Goal: Information Seeking & Learning: Learn about a topic

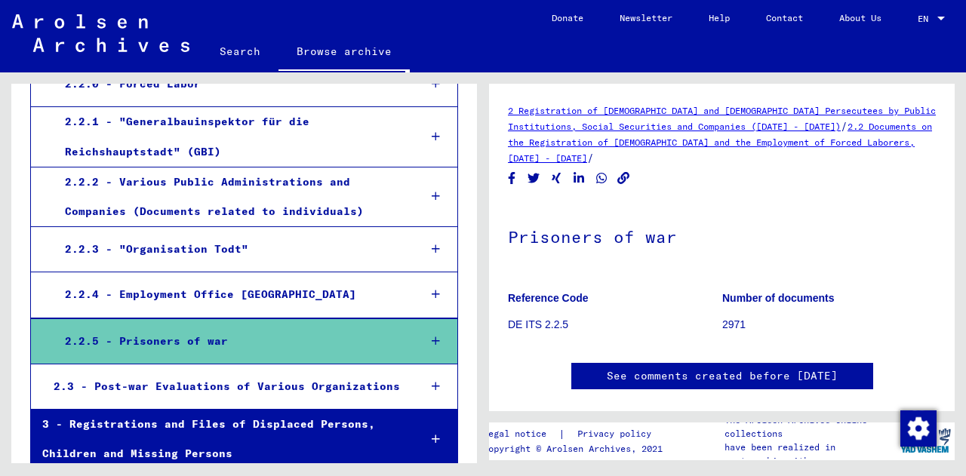
click at [593, 144] on link "2.2 Documents on the Registration of [DEMOGRAPHIC_DATA] and the Employment of F…" at bounding box center [720, 142] width 424 height 43
click at [432, 336] on icon at bounding box center [436, 341] width 8 height 11
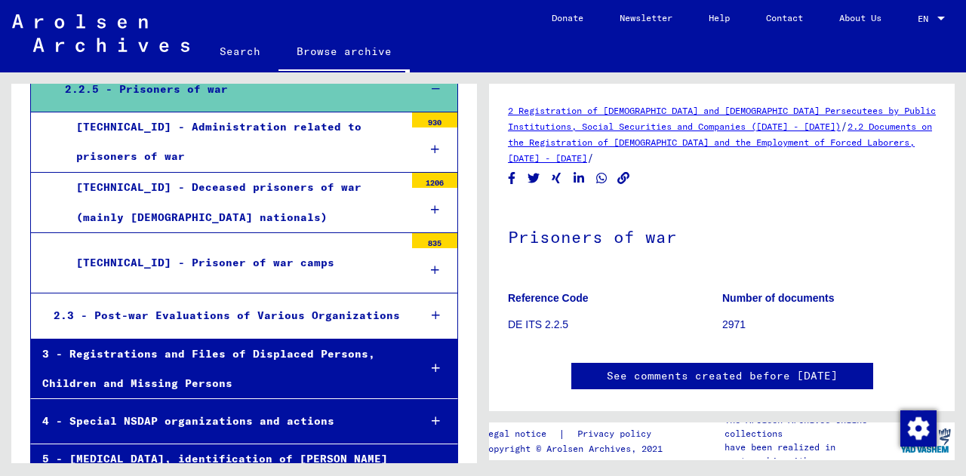
click at [431, 265] on icon at bounding box center [435, 270] width 8 height 11
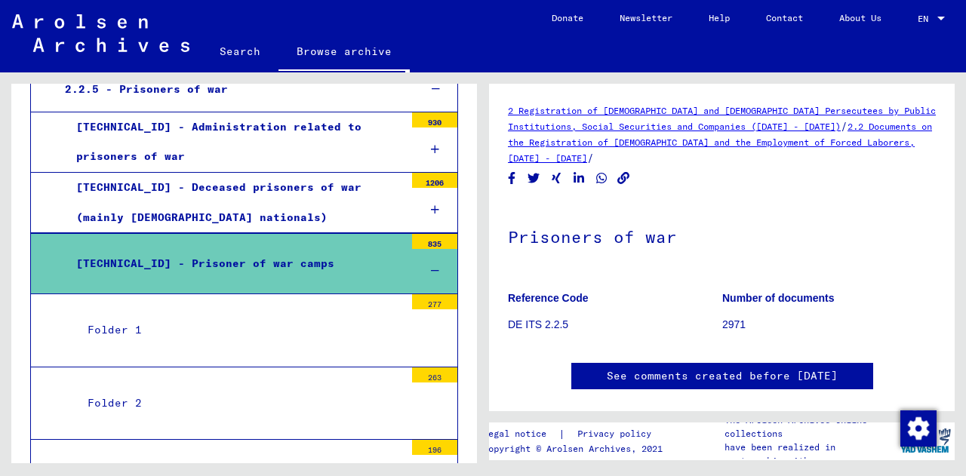
scroll to position [1027, 0]
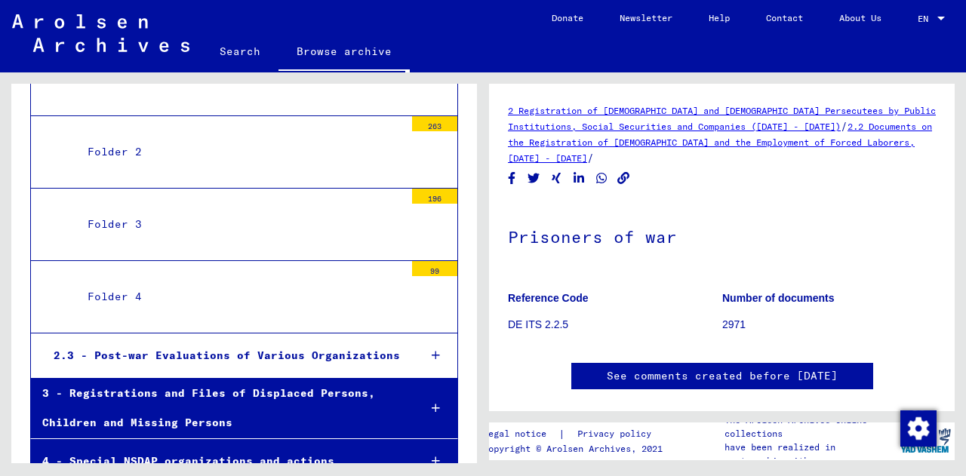
click at [98, 282] on div "Folder 4" at bounding box center [240, 296] width 328 height 29
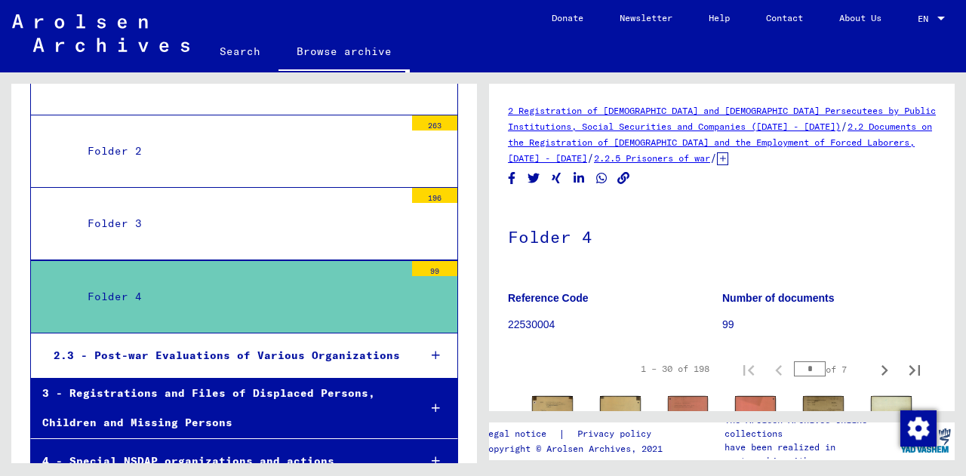
scroll to position [251, 0]
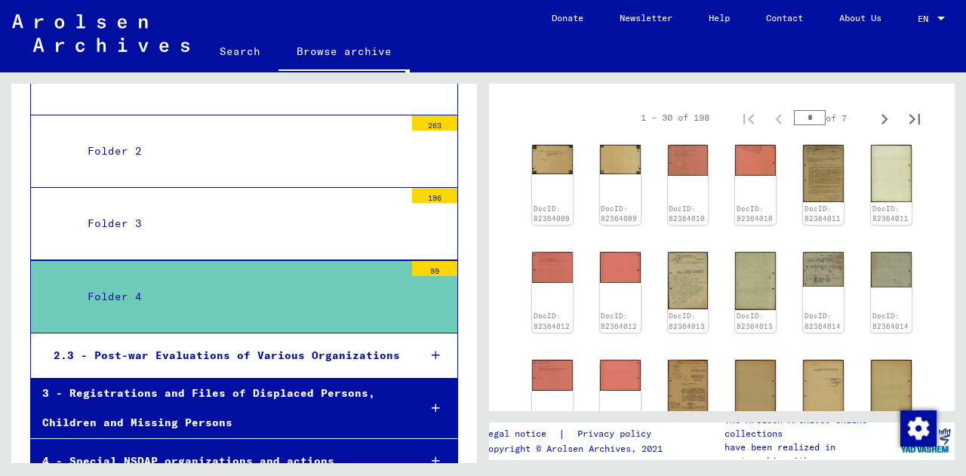
click at [552, 226] on div "DocID: 82364009 DocID: 82364009 DocID: 82364010 DocID: 82364010 DocID: 82364011…" at bounding box center [722, 398] width 392 height 519
click at [550, 196] on div "DocID: 82364009" at bounding box center [553, 185] width 43 height 84
click at [554, 170] on img at bounding box center [553, 158] width 43 height 31
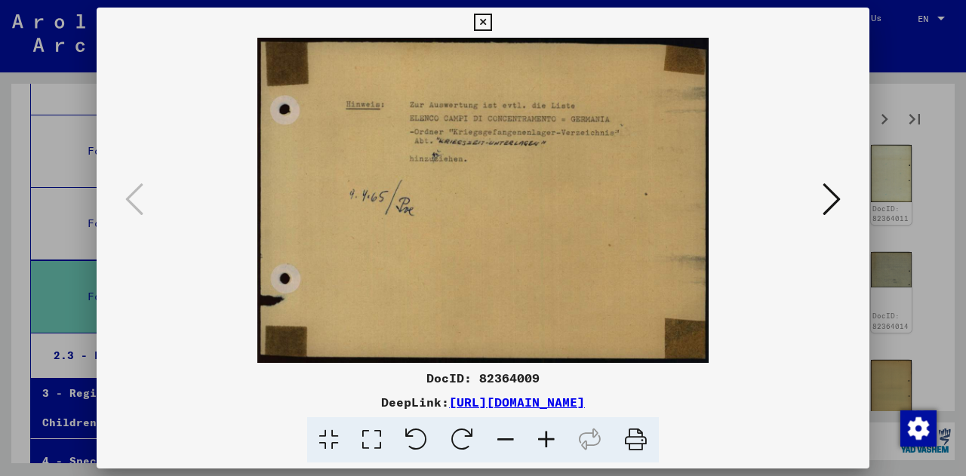
click at [821, 204] on button at bounding box center [831, 200] width 27 height 43
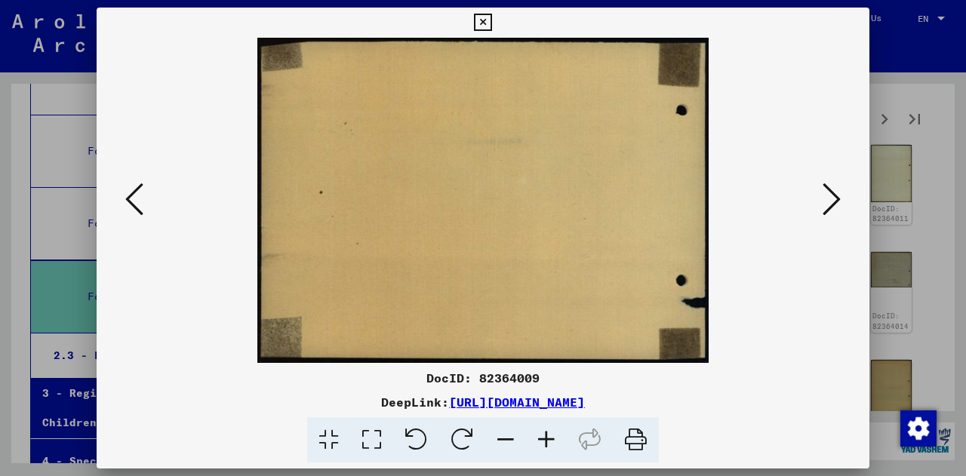
click at [837, 187] on icon at bounding box center [832, 199] width 18 height 36
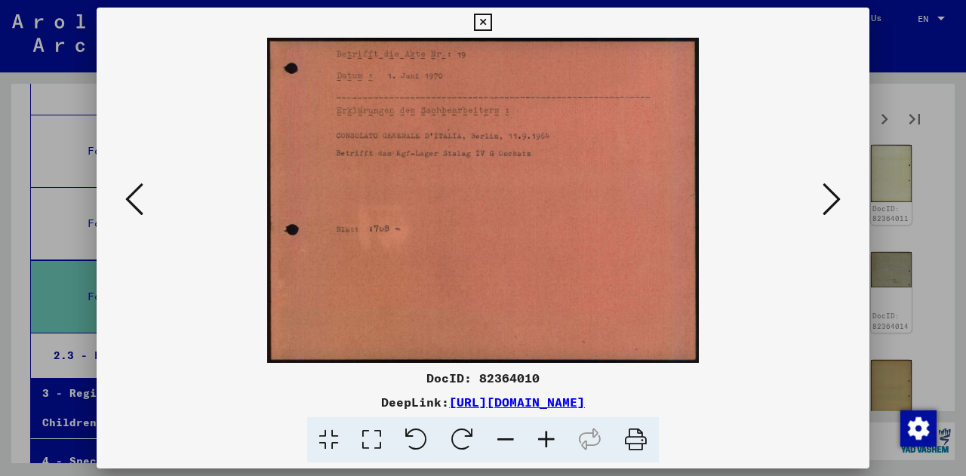
click at [840, 183] on icon at bounding box center [832, 199] width 18 height 36
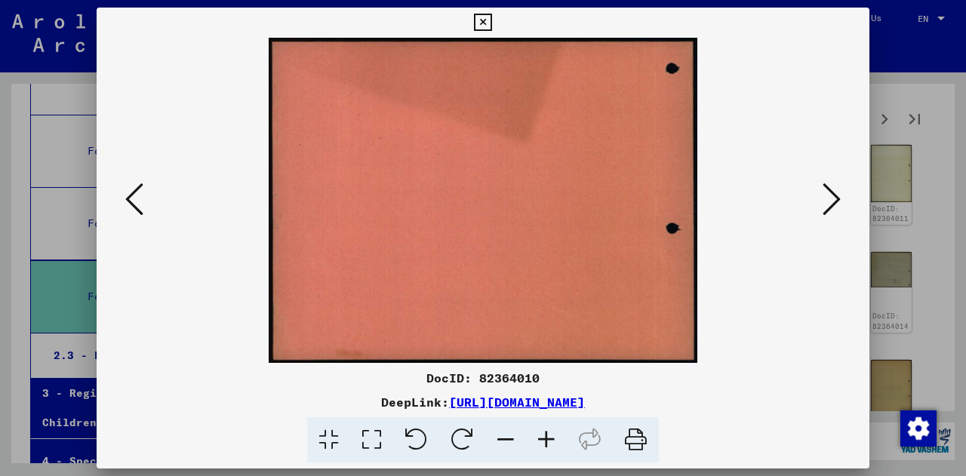
click at [840, 183] on icon at bounding box center [832, 199] width 18 height 36
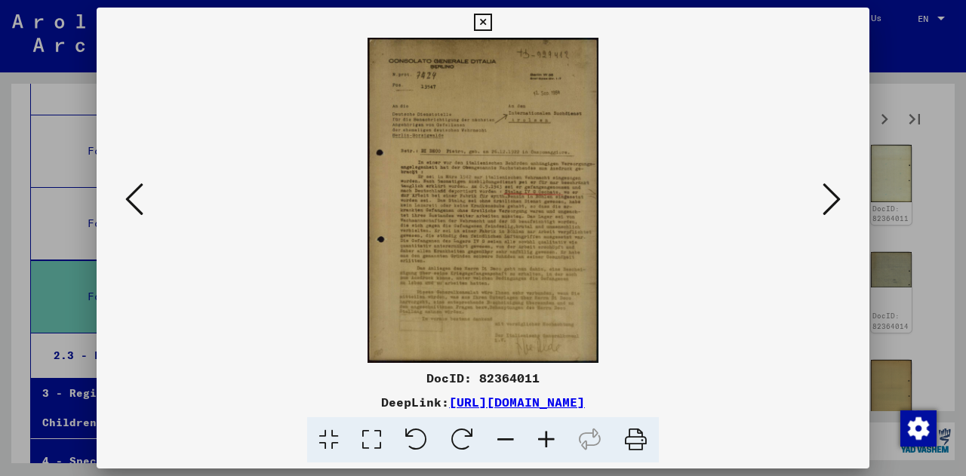
click at [846, 204] on div at bounding box center [483, 200] width 773 height 325
click at [815, 208] on img at bounding box center [483, 200] width 670 height 325
click at [836, 199] on icon at bounding box center [832, 199] width 18 height 36
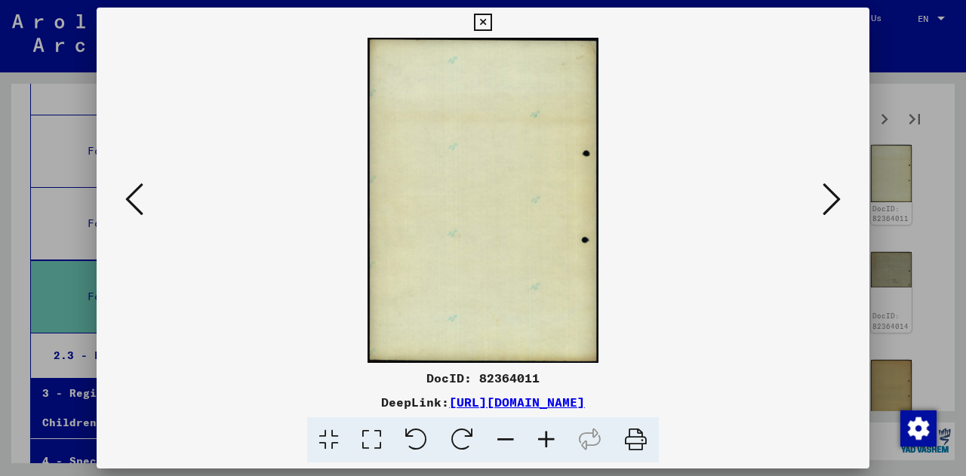
click at [836, 199] on icon at bounding box center [832, 199] width 18 height 36
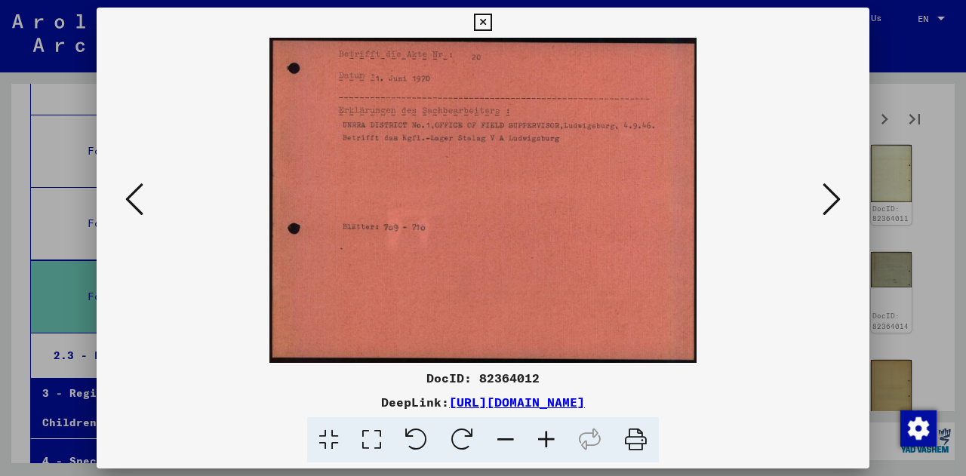
click at [836, 199] on icon at bounding box center [832, 199] width 18 height 36
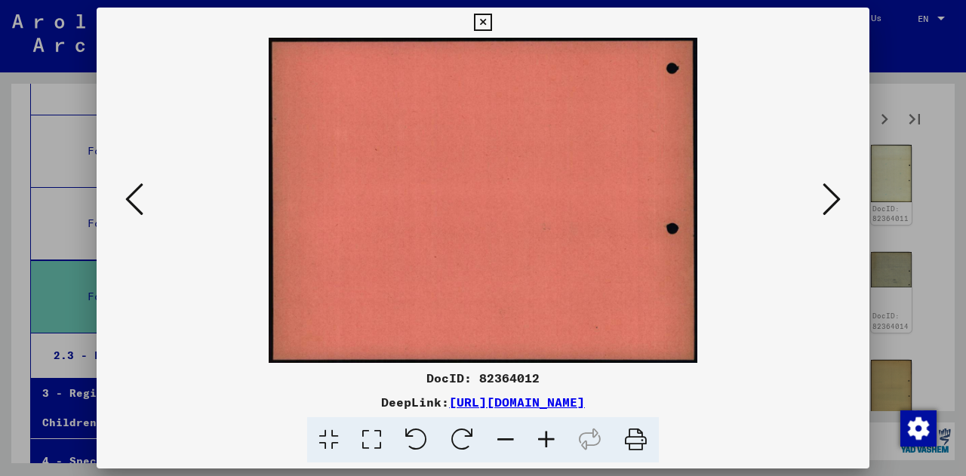
click at [836, 199] on icon at bounding box center [832, 199] width 18 height 36
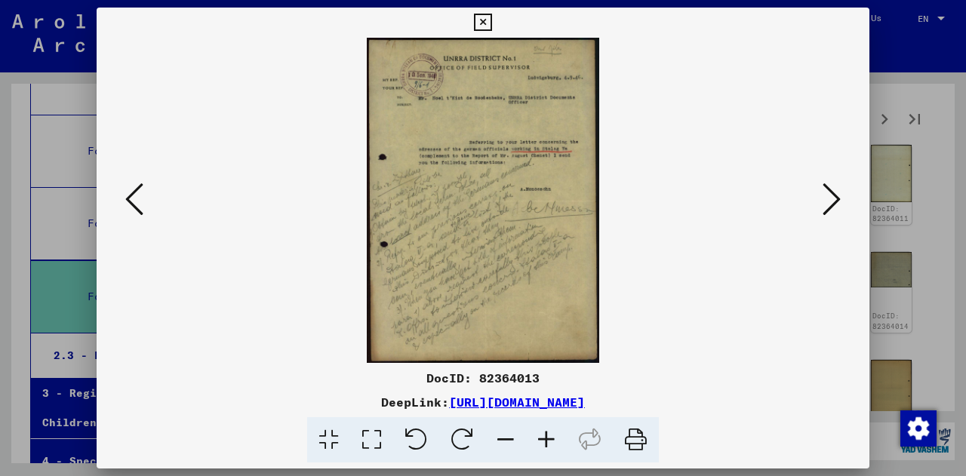
click at [822, 206] on button at bounding box center [831, 200] width 27 height 43
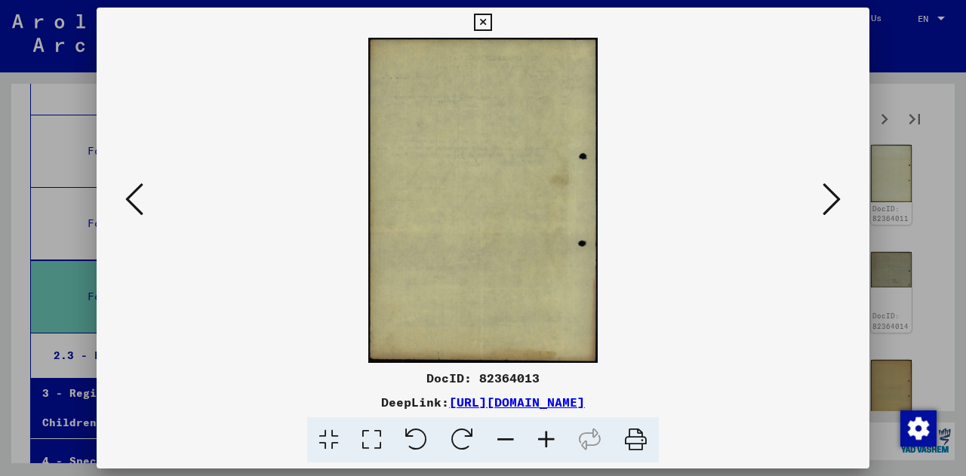
click at [822, 206] on button at bounding box center [831, 200] width 27 height 43
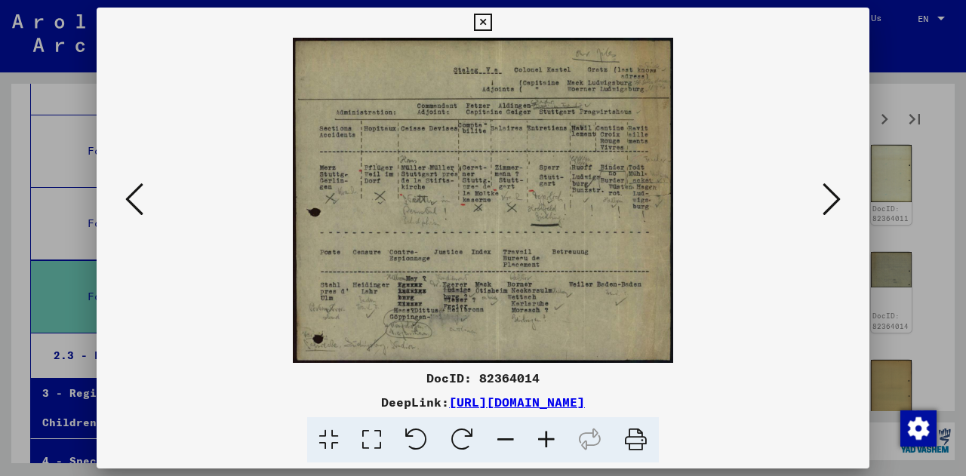
click at [825, 202] on icon at bounding box center [832, 199] width 18 height 36
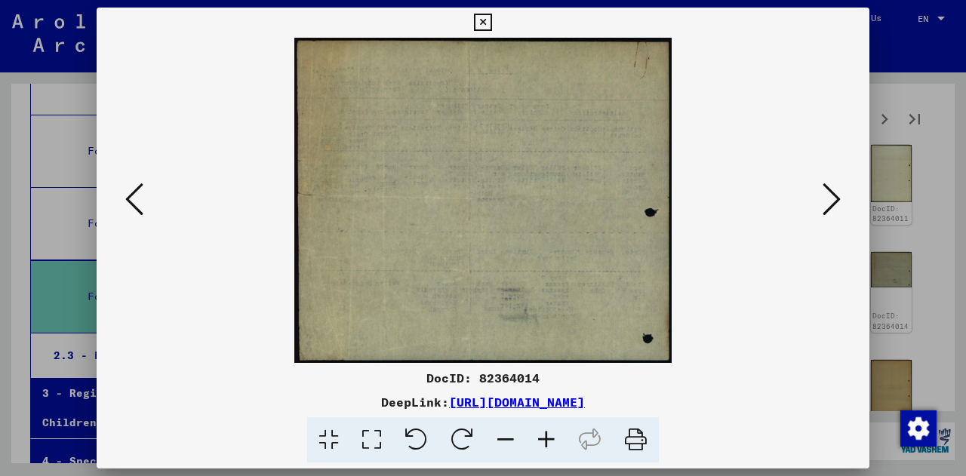
click at [826, 200] on icon at bounding box center [832, 199] width 18 height 36
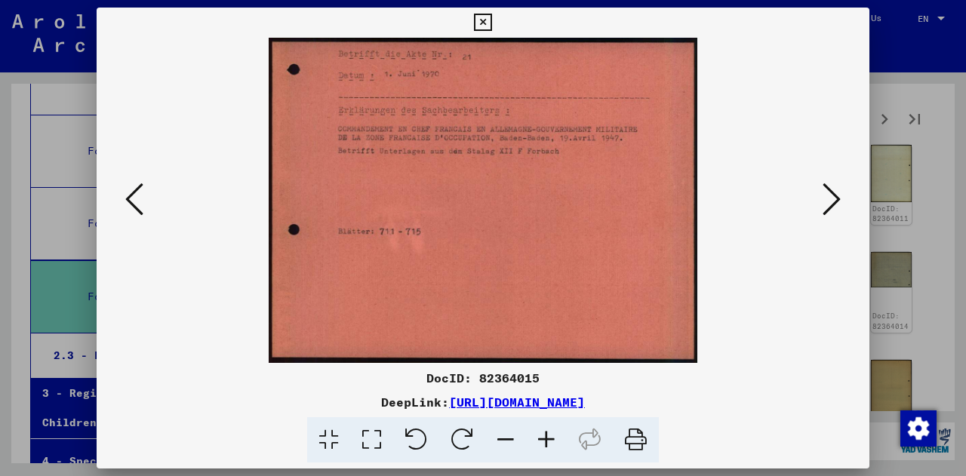
click at [827, 199] on icon at bounding box center [832, 199] width 18 height 36
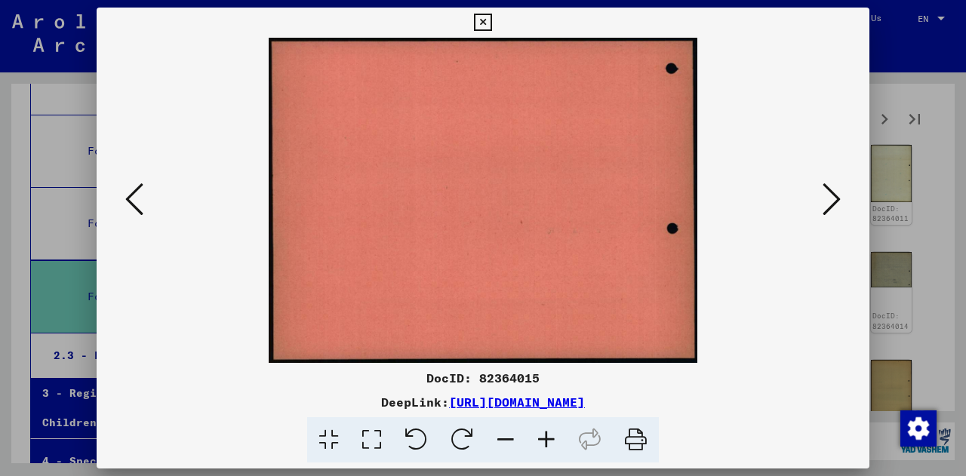
click at [827, 199] on icon at bounding box center [832, 199] width 18 height 36
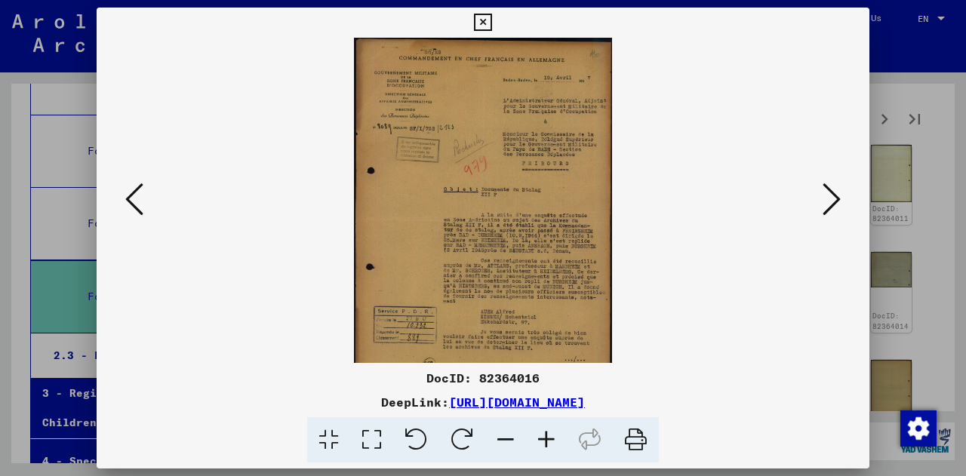
click at [907, 154] on div at bounding box center [483, 238] width 966 height 476
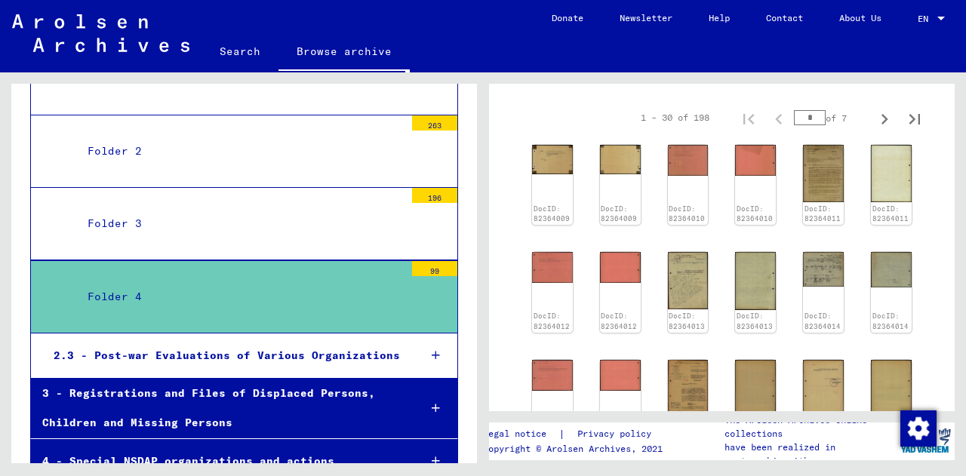
scroll to position [775, 0]
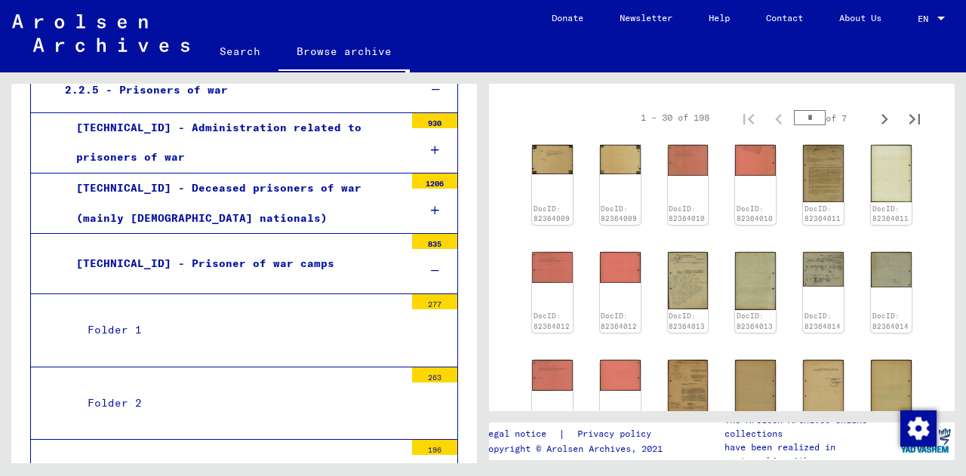
click at [412, 249] on div at bounding box center [434, 271] width 45 height 45
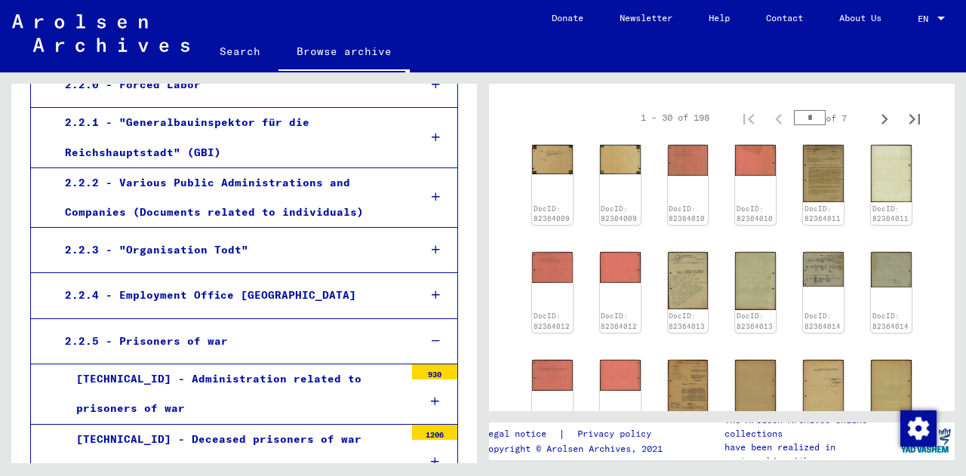
scroll to position [272, 0]
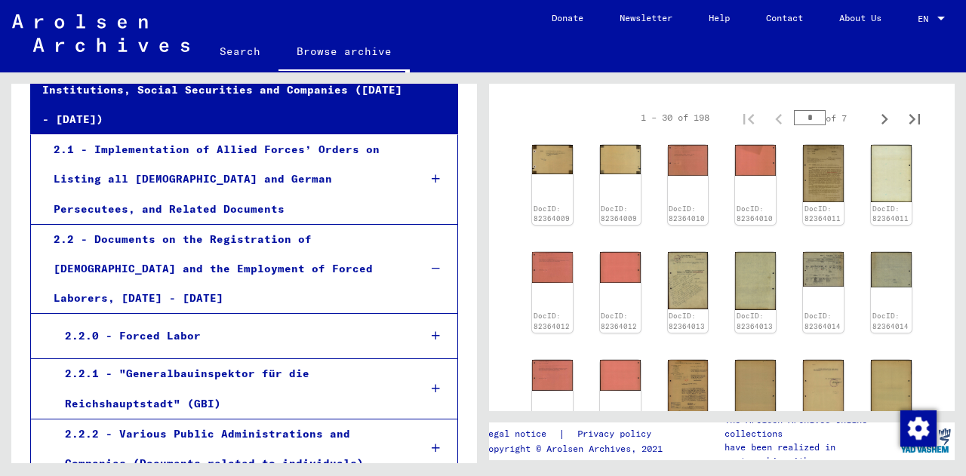
click at [418, 314] on div at bounding box center [435, 336] width 43 height 45
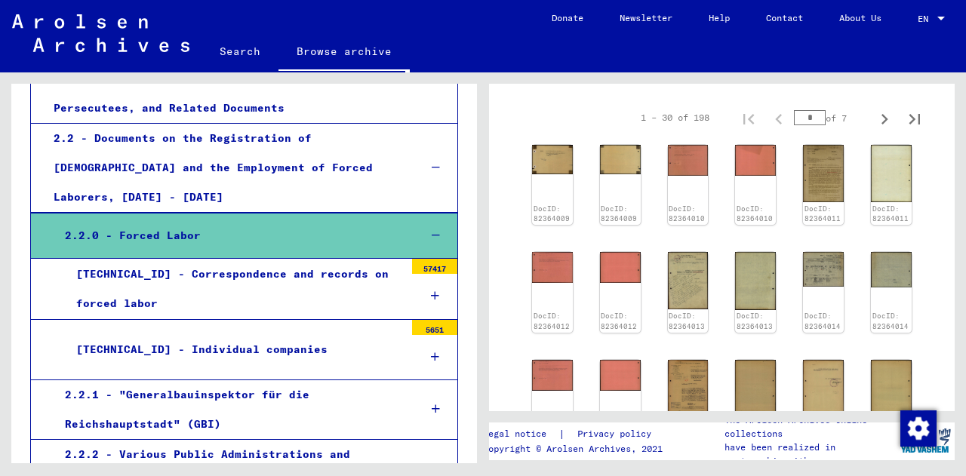
scroll to position [381, 0]
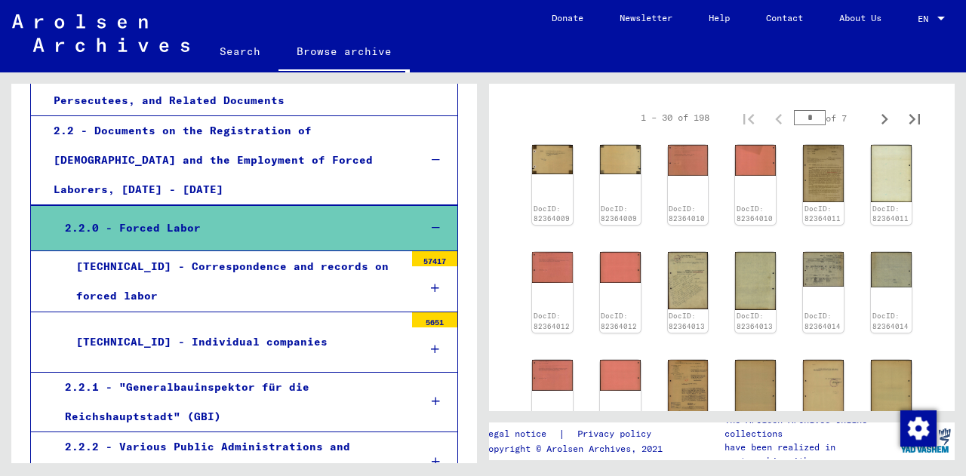
click at [431, 283] on icon at bounding box center [435, 288] width 8 height 11
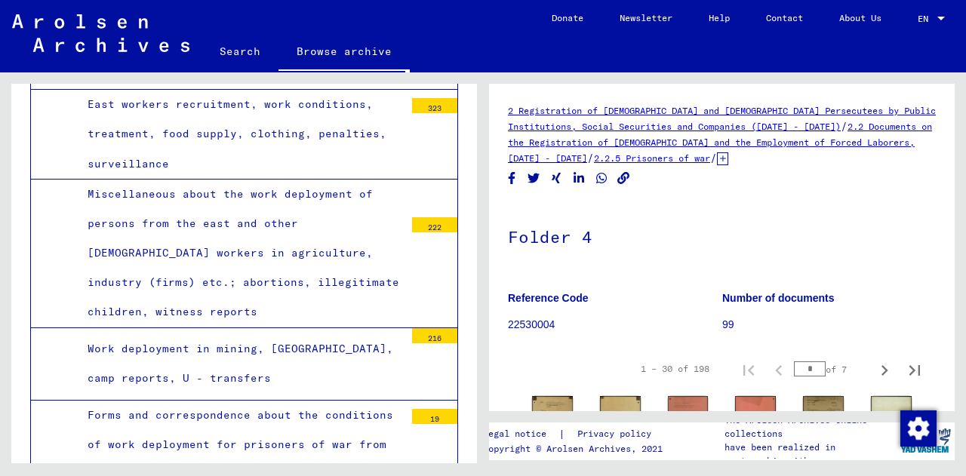
scroll to position [1135, 0]
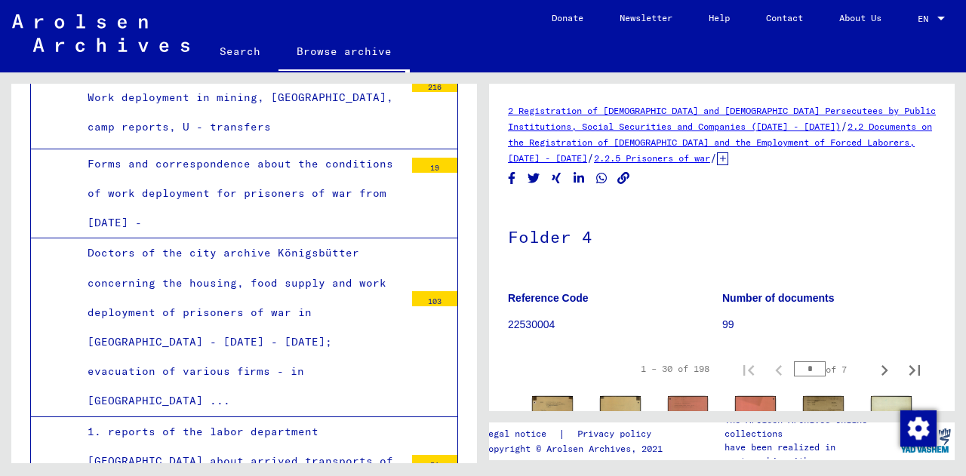
click at [333, 149] on div "Forms and correspondence about the conditions of work deployment for prisoners …" at bounding box center [240, 193] width 328 height 89
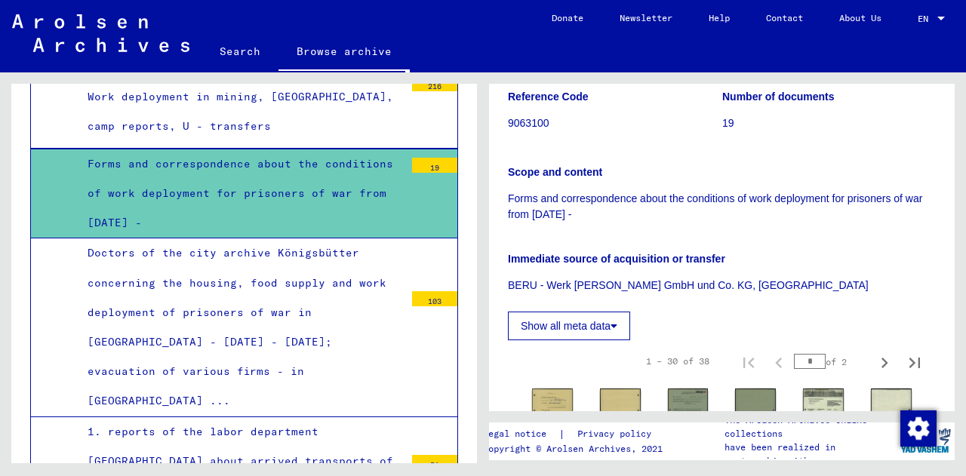
scroll to position [503, 0]
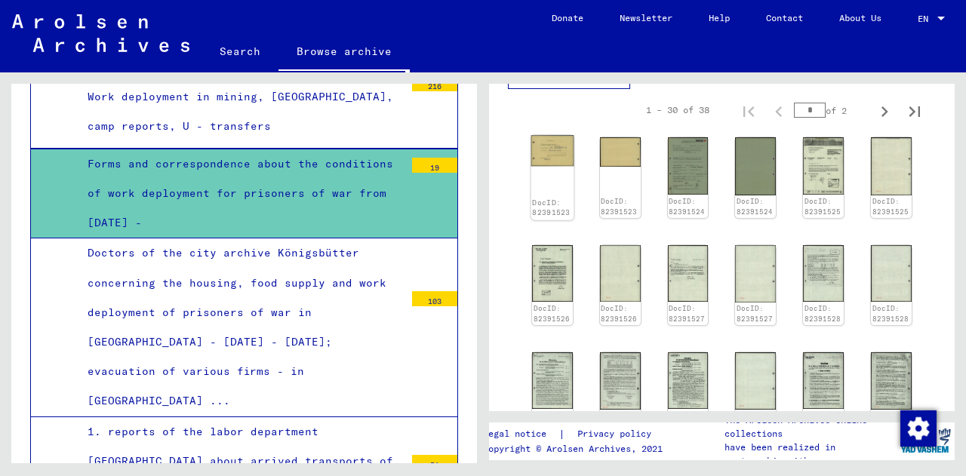
click at [548, 153] on img at bounding box center [553, 151] width 43 height 31
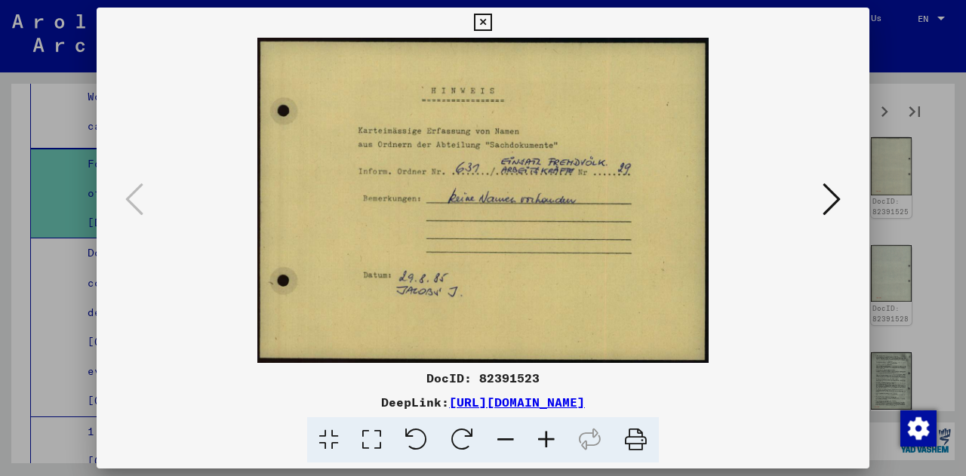
click at [838, 203] on icon at bounding box center [832, 199] width 18 height 36
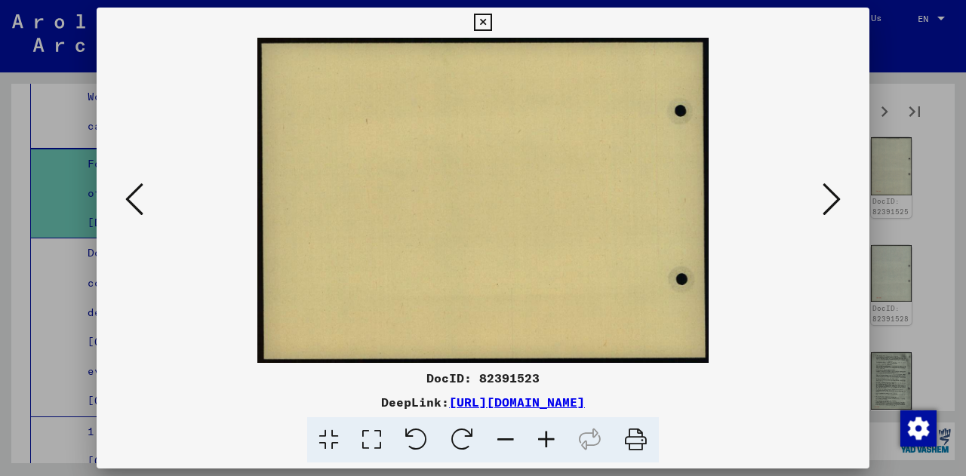
click at [837, 203] on icon at bounding box center [832, 199] width 18 height 36
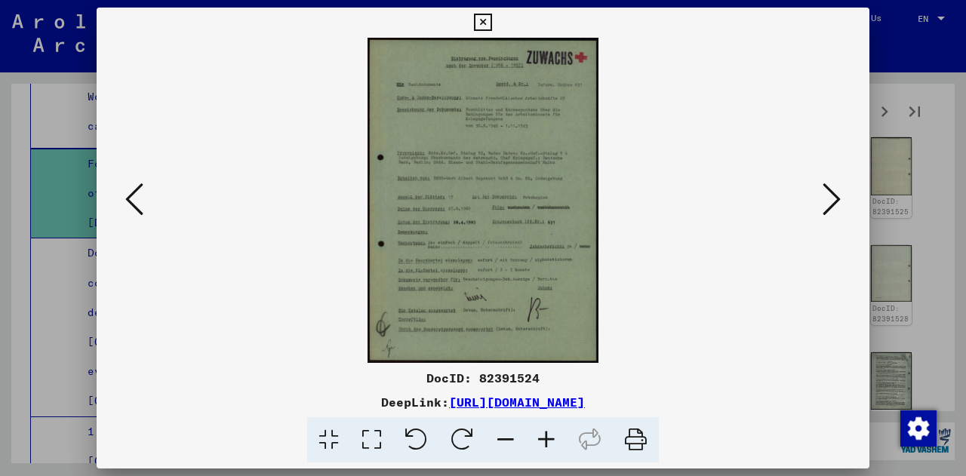
click at [540, 445] on icon at bounding box center [546, 441] width 41 height 46
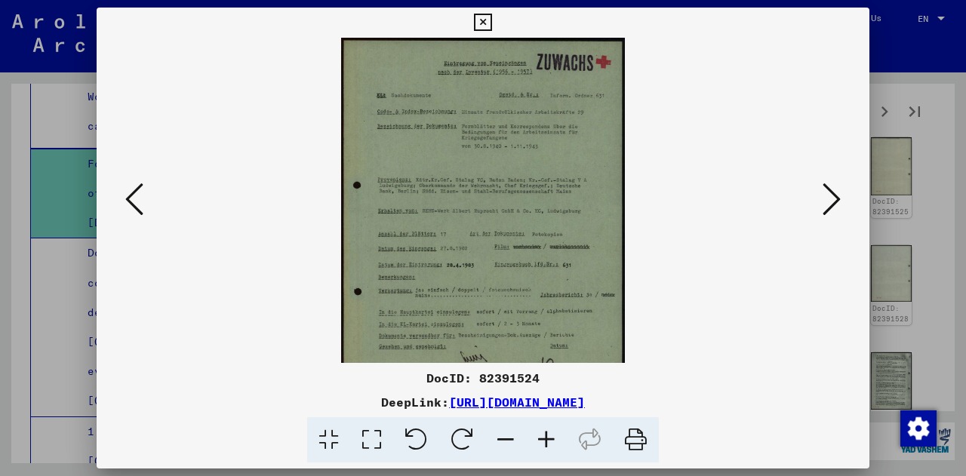
click at [540, 445] on icon at bounding box center [546, 441] width 41 height 46
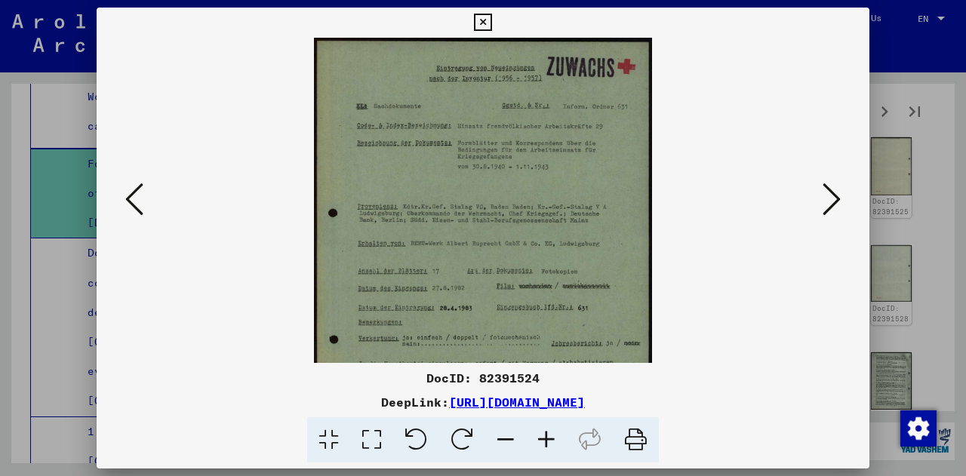
click at [540, 445] on icon at bounding box center [546, 441] width 41 height 46
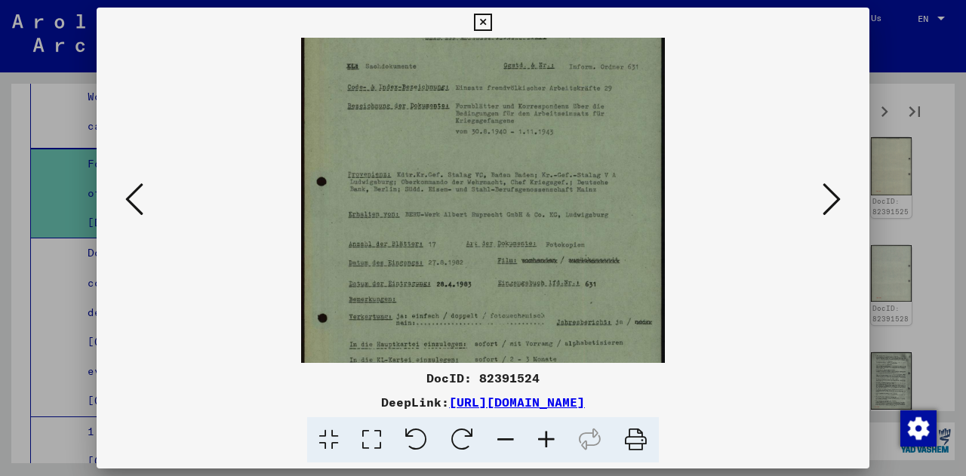
scroll to position [0, 0]
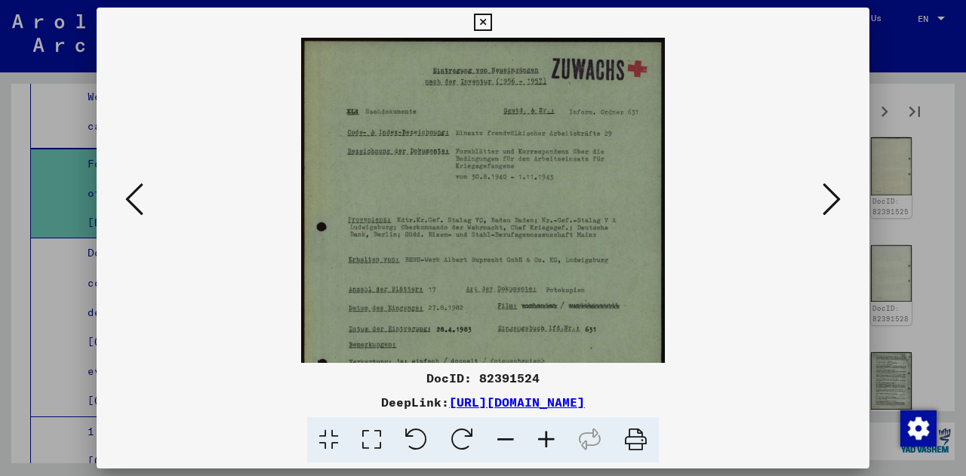
drag, startPoint x: 446, startPoint y: 218, endPoint x: 433, endPoint y: 222, distance: 13.4
click at [433, 222] on img at bounding box center [483, 295] width 365 height 514
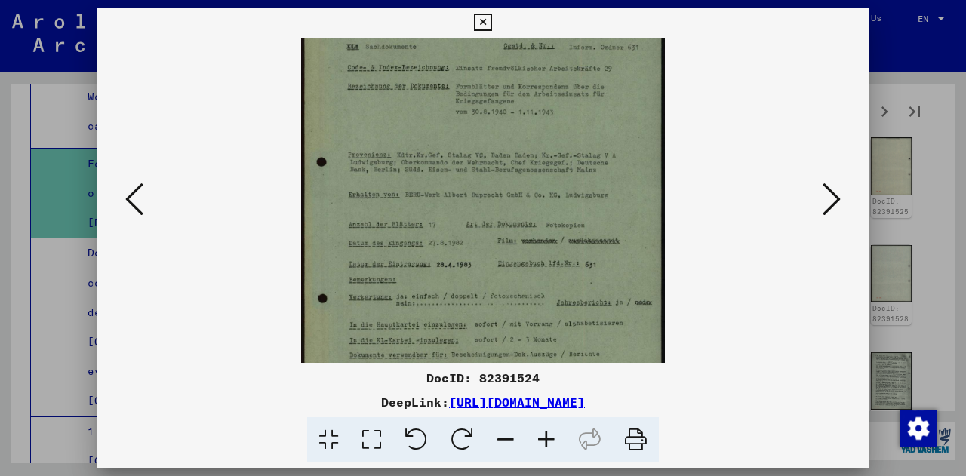
scroll to position [67, 0]
drag, startPoint x: 527, startPoint y: 285, endPoint x: 527, endPoint y: 220, distance: 65.7
click at [527, 220] on img at bounding box center [483, 228] width 365 height 514
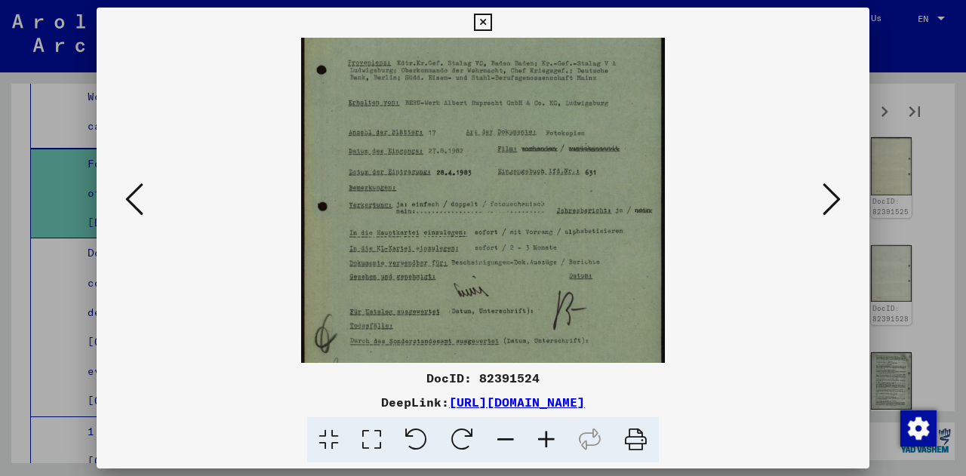
drag, startPoint x: 534, startPoint y: 318, endPoint x: 532, endPoint y: 229, distance: 89.1
click at [532, 229] on img at bounding box center [483, 138] width 365 height 514
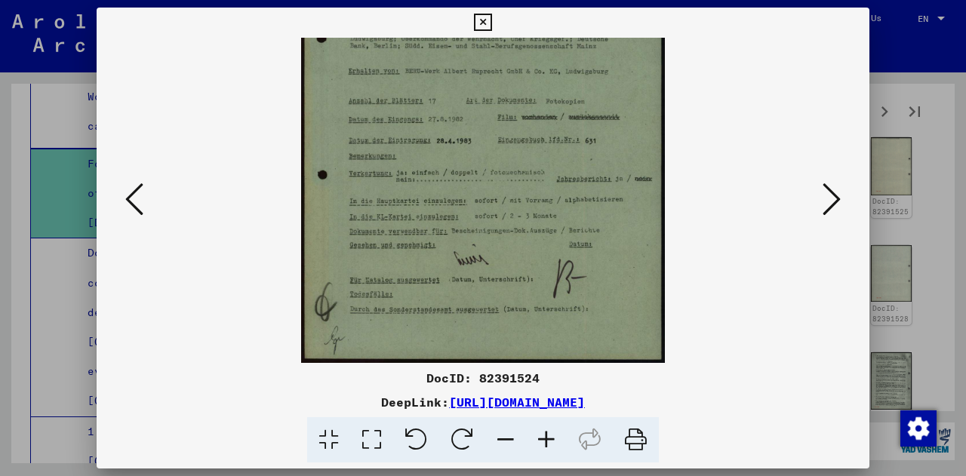
drag, startPoint x: 541, startPoint y: 276, endPoint x: 599, endPoint y: 198, distance: 97.1
click at [557, 177] on img at bounding box center [483, 106] width 365 height 514
click at [828, 200] on icon at bounding box center [832, 199] width 18 height 36
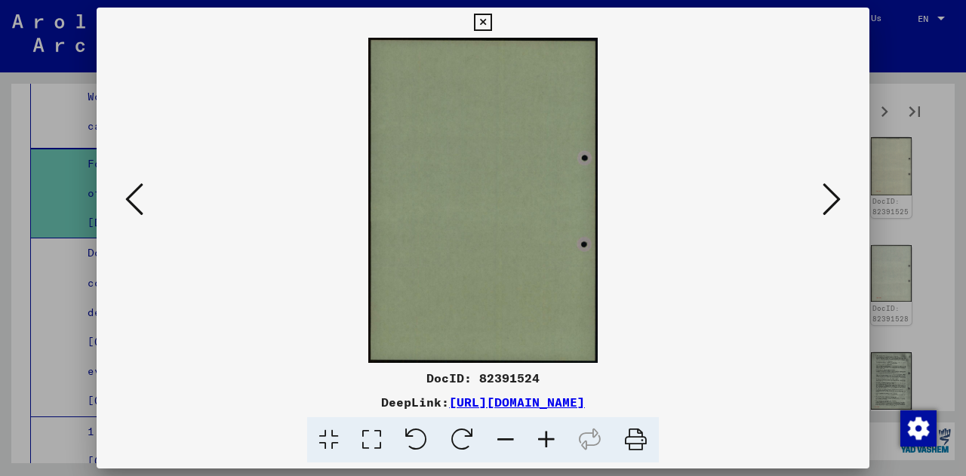
click at [829, 200] on icon at bounding box center [832, 199] width 18 height 36
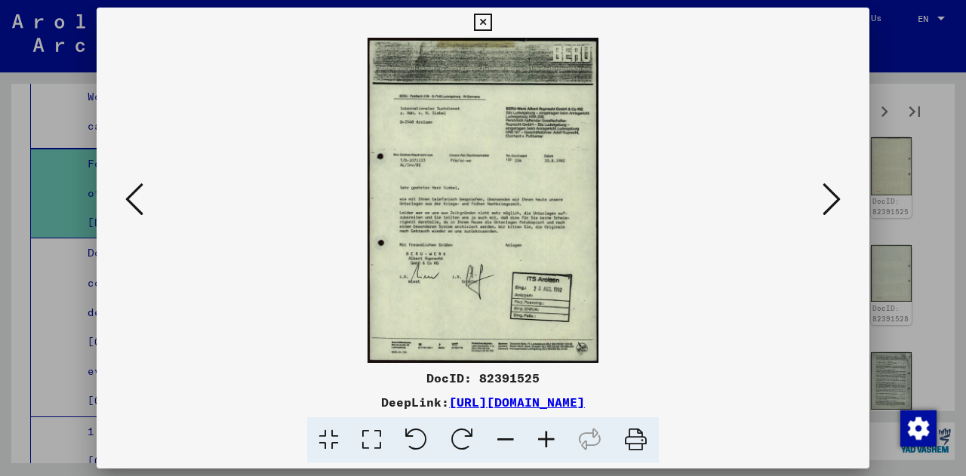
click at [544, 432] on icon at bounding box center [546, 441] width 41 height 46
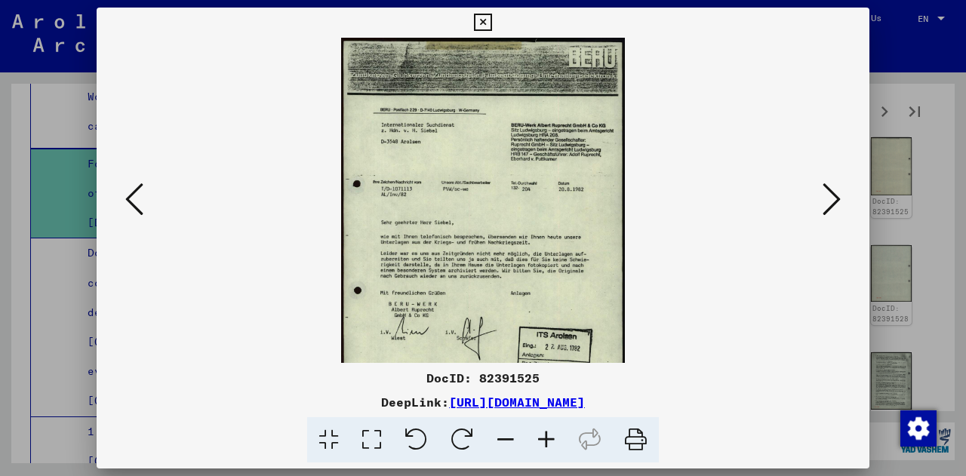
click at [544, 432] on icon at bounding box center [546, 441] width 41 height 46
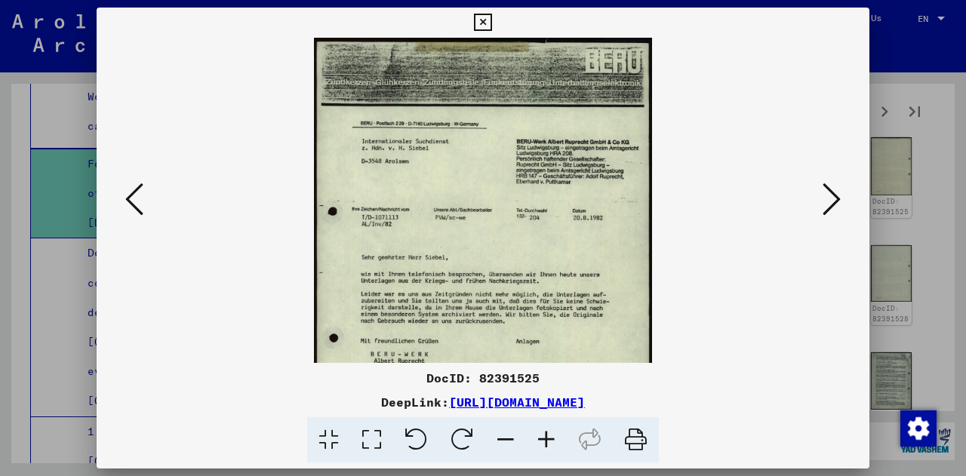
click at [544, 432] on icon at bounding box center [546, 441] width 41 height 46
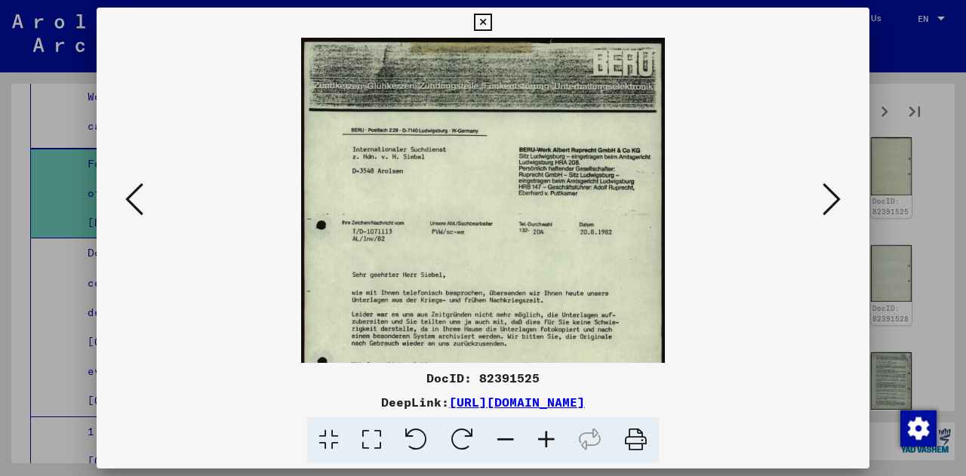
scroll to position [36, 0]
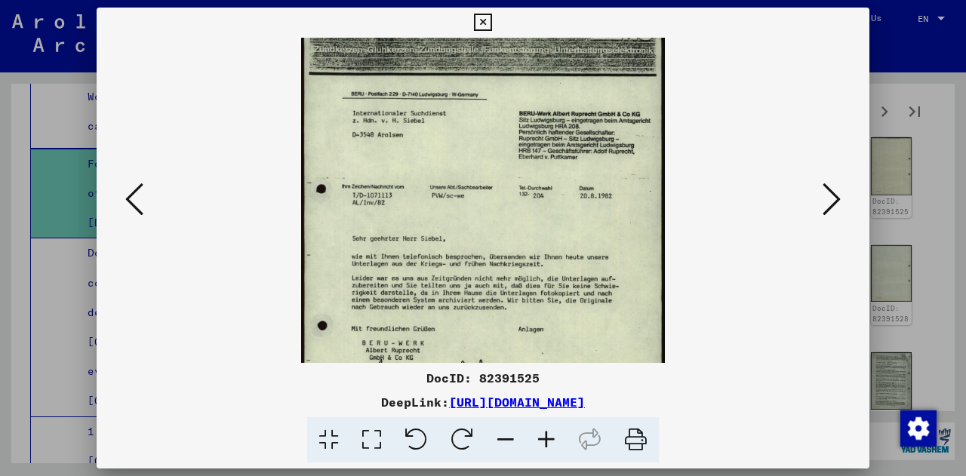
drag, startPoint x: 532, startPoint y: 292, endPoint x: 528, endPoint y: 257, distance: 34.9
click at [528, 257] on img at bounding box center [483, 259] width 365 height 514
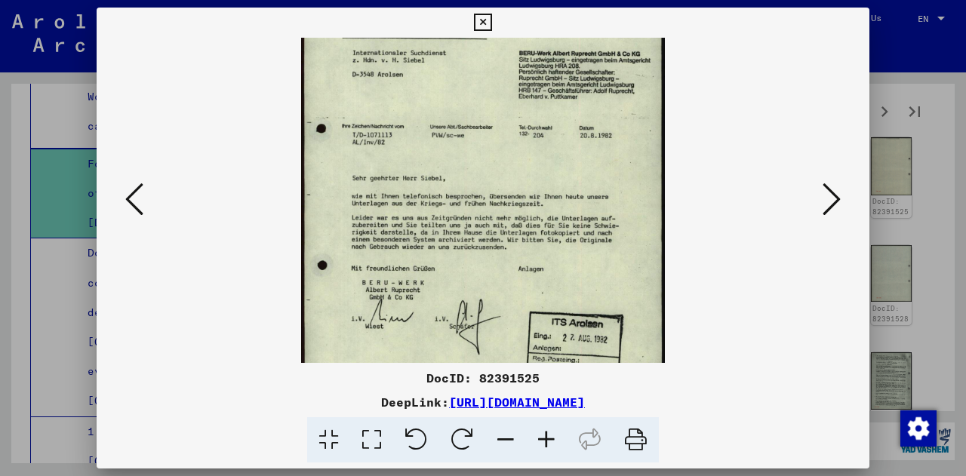
drag, startPoint x: 550, startPoint y: 287, endPoint x: 557, endPoint y: 228, distance: 59.4
click at [557, 228] on img at bounding box center [483, 198] width 365 height 514
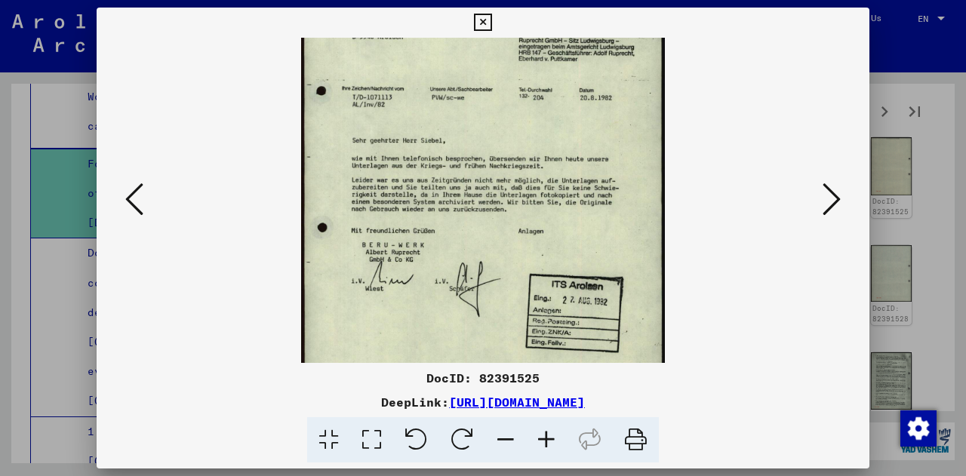
drag, startPoint x: 615, startPoint y: 288, endPoint x: 605, endPoint y: 251, distance: 38.1
click at [605, 251] on img at bounding box center [483, 160] width 365 height 514
click at [850, 203] on div at bounding box center [483, 200] width 773 height 325
click at [837, 202] on icon at bounding box center [832, 199] width 18 height 36
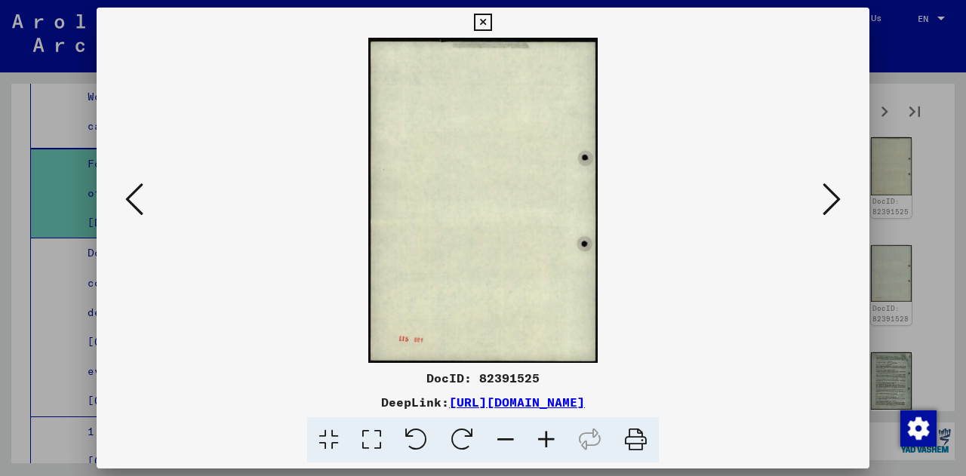
click at [837, 202] on icon at bounding box center [832, 199] width 18 height 36
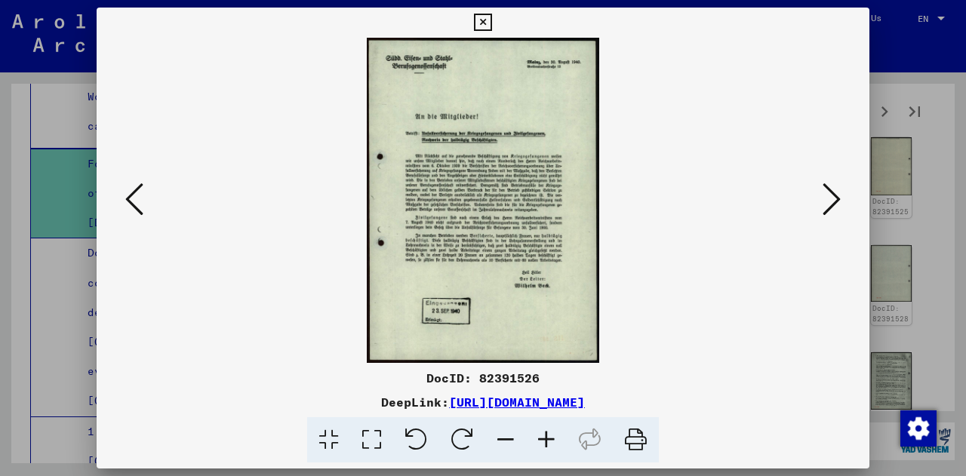
click at [541, 436] on icon at bounding box center [546, 441] width 41 height 46
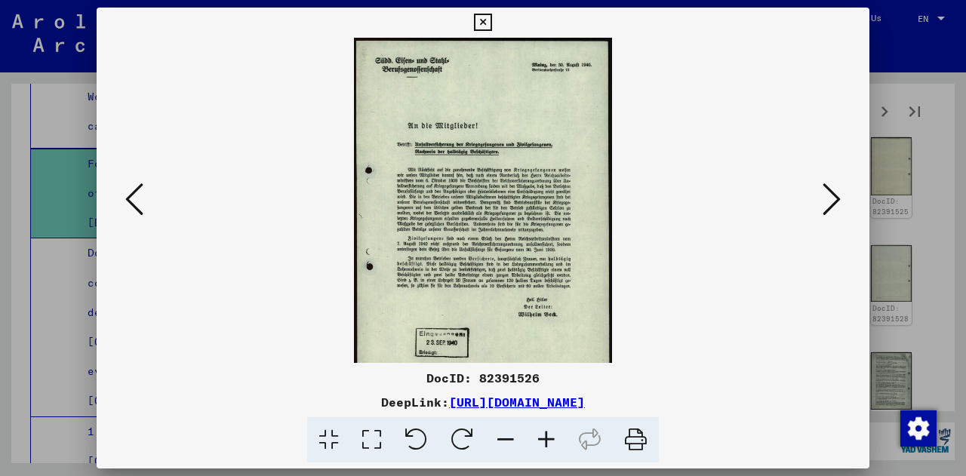
click at [541, 436] on icon at bounding box center [546, 441] width 41 height 46
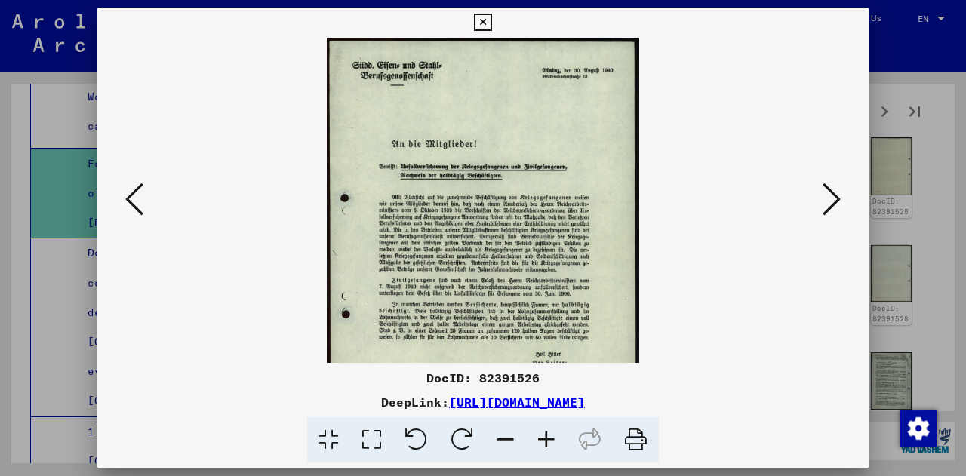
click at [541, 436] on icon at bounding box center [546, 441] width 41 height 46
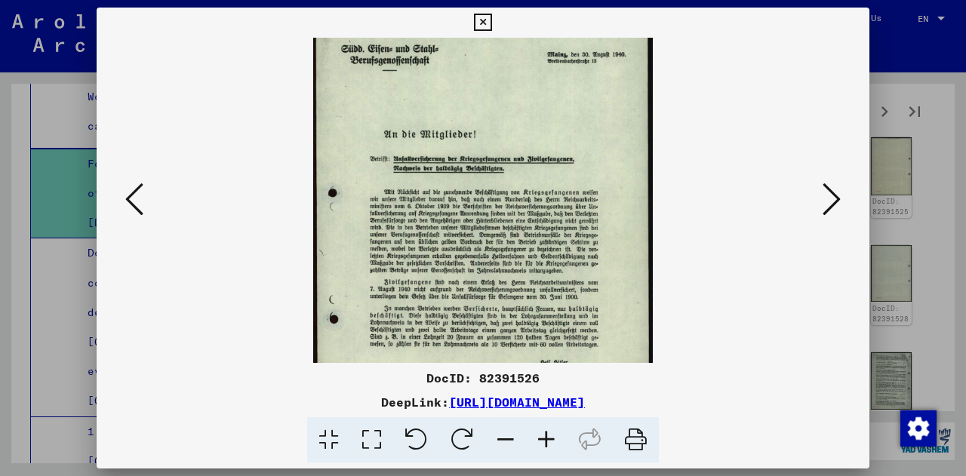
scroll to position [23, 0]
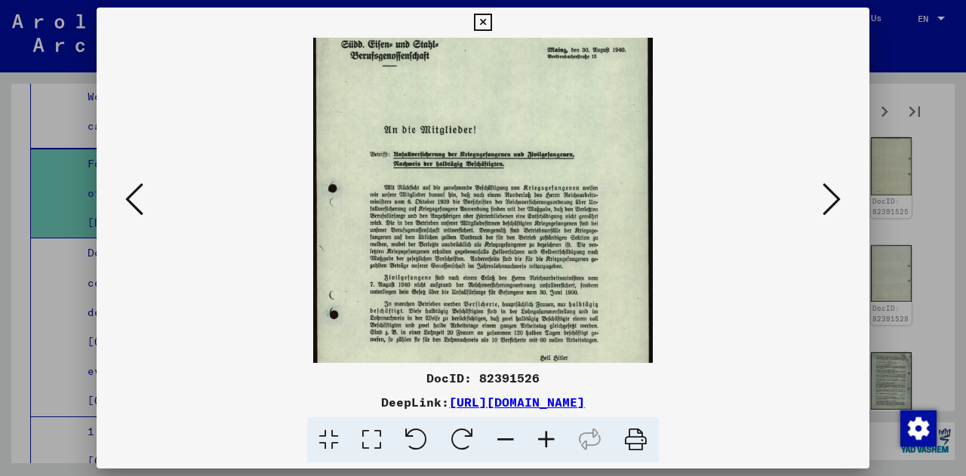
drag, startPoint x: 539, startPoint y: 249, endPoint x: 538, endPoint y: 242, distance: 7.7
click at [538, 242] on img at bounding box center [483, 252] width 340 height 476
click at [830, 205] on button at bounding box center [831, 200] width 27 height 43
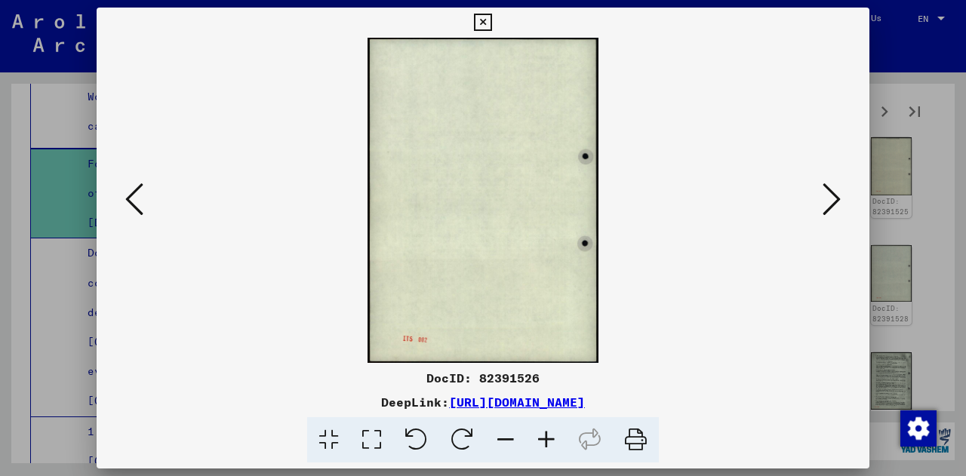
scroll to position [0, 0]
click at [840, 205] on icon at bounding box center [832, 199] width 18 height 36
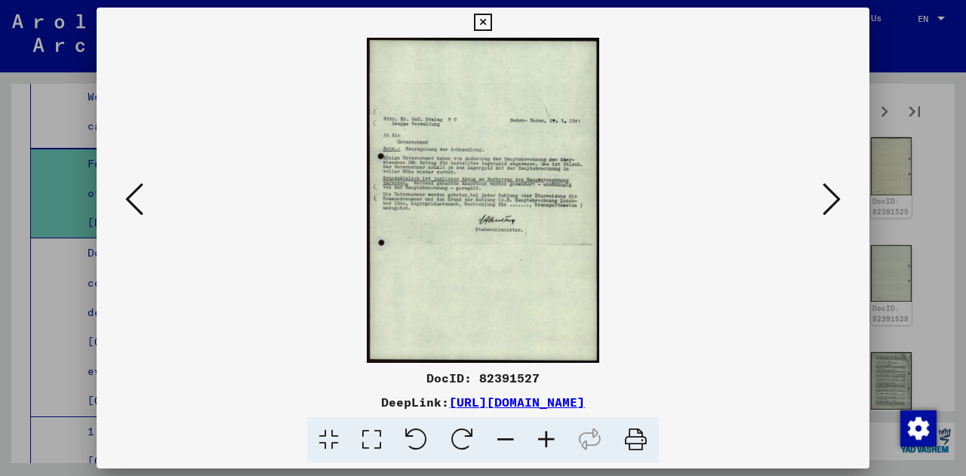
click at [554, 433] on icon at bounding box center [546, 441] width 41 height 46
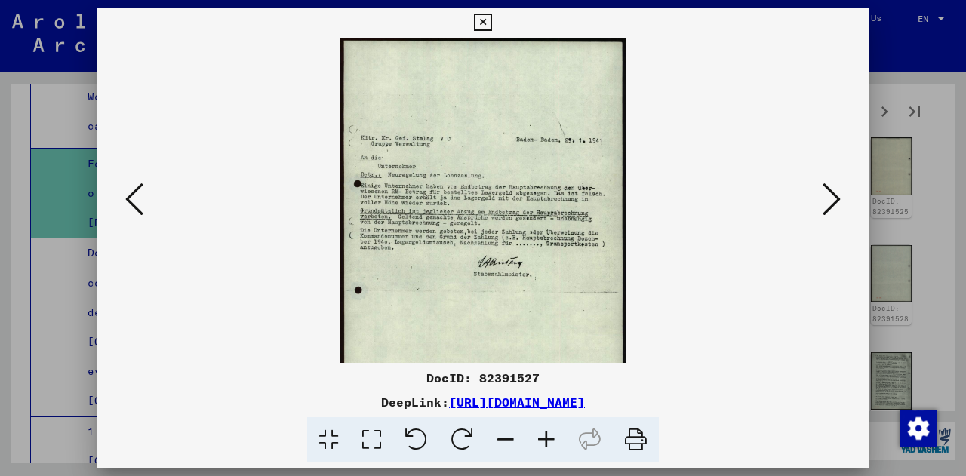
click at [554, 433] on icon at bounding box center [546, 441] width 41 height 46
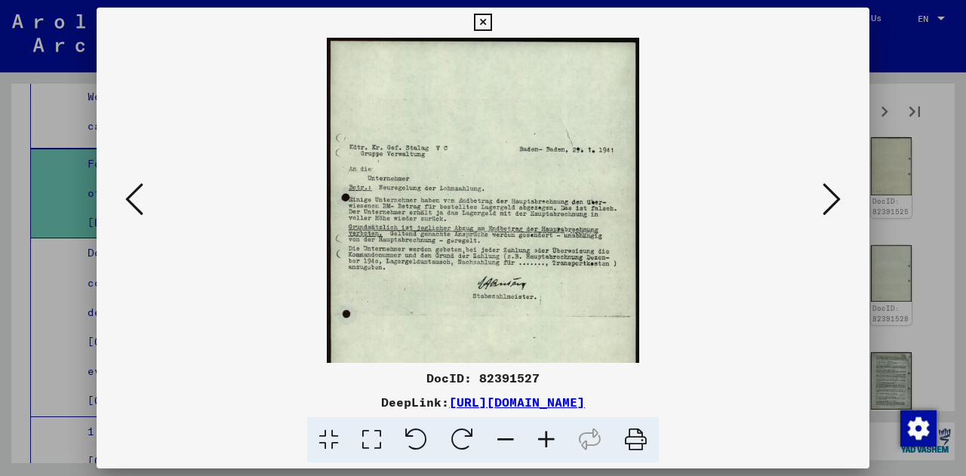
click at [554, 434] on icon at bounding box center [546, 441] width 41 height 46
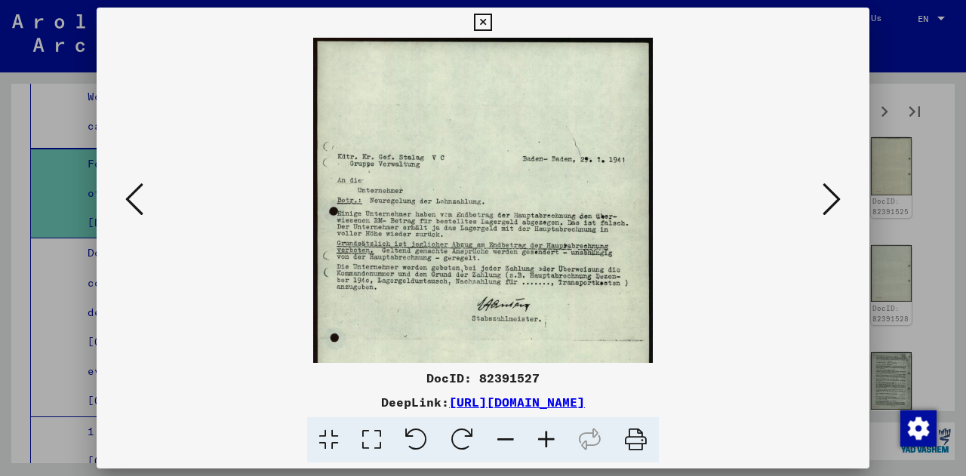
click at [555, 434] on icon at bounding box center [546, 441] width 41 height 46
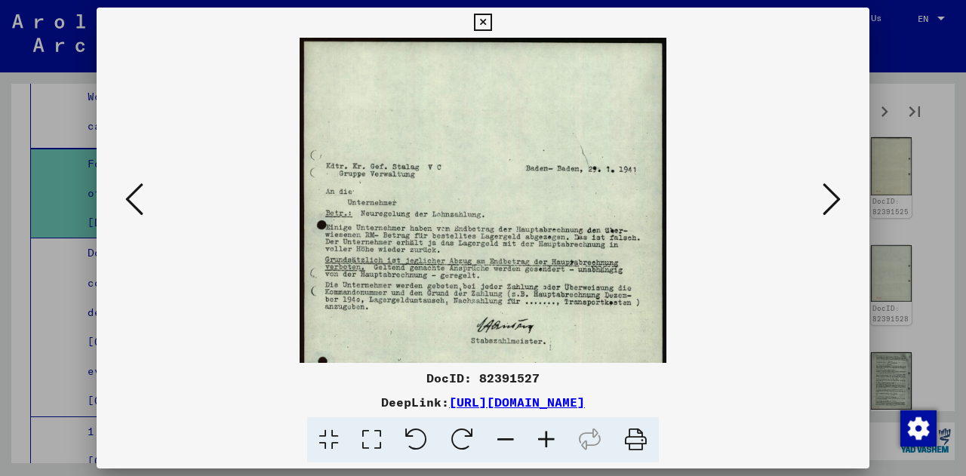
click at [558, 434] on icon at bounding box center [546, 441] width 41 height 46
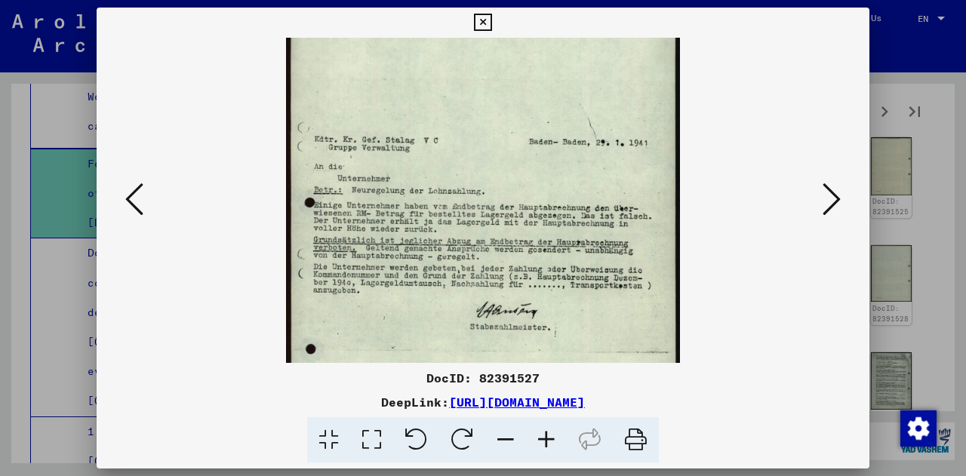
scroll to position [39, 0]
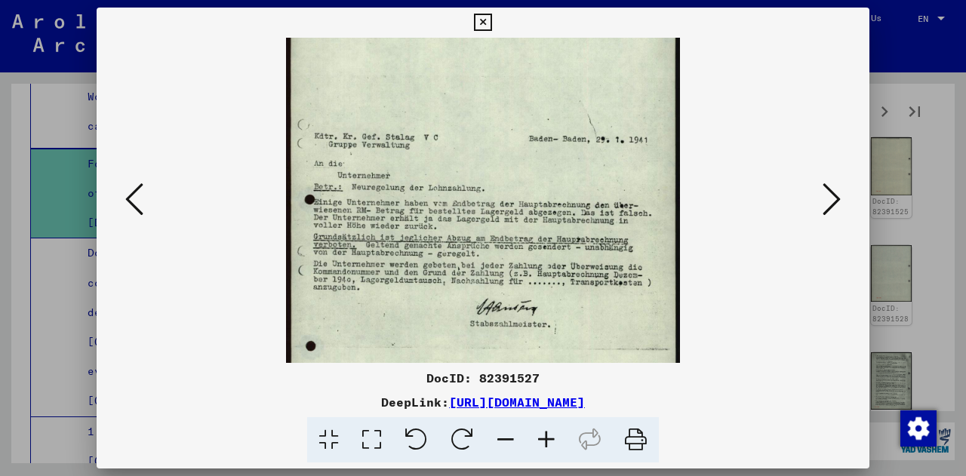
drag, startPoint x: 634, startPoint y: 271, endPoint x: 630, endPoint y: 233, distance: 38.0
click at [630, 233] on img at bounding box center [482, 274] width 393 height 552
click at [832, 196] on icon at bounding box center [832, 199] width 18 height 36
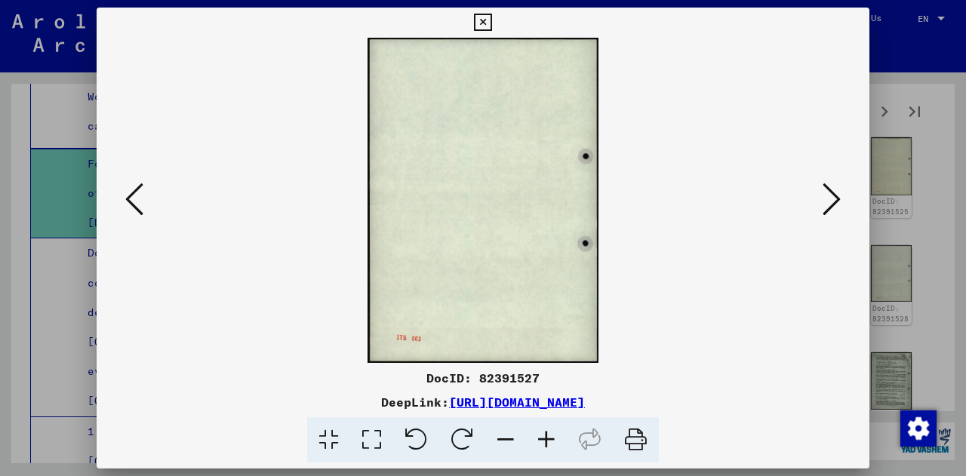
click at [832, 196] on icon at bounding box center [832, 199] width 18 height 36
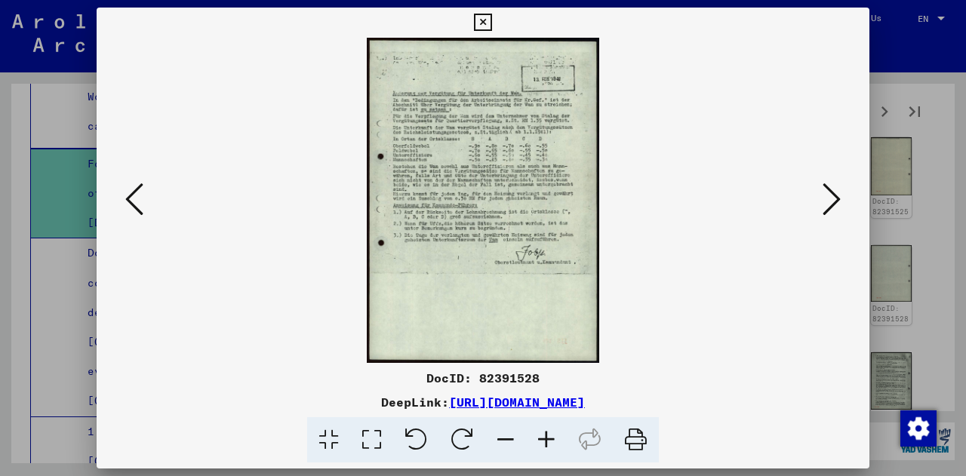
click at [532, 436] on icon at bounding box center [546, 441] width 41 height 46
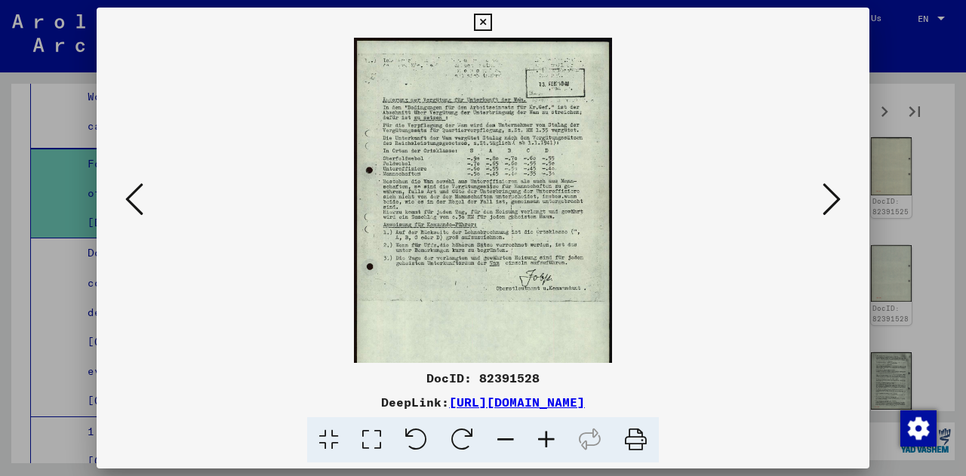
click at [556, 437] on icon at bounding box center [546, 441] width 41 height 46
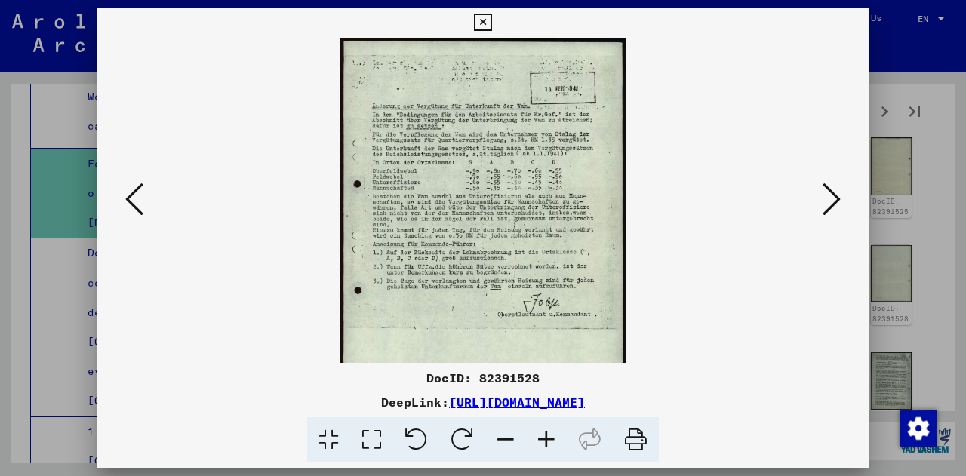
click at [556, 437] on icon at bounding box center [546, 441] width 41 height 46
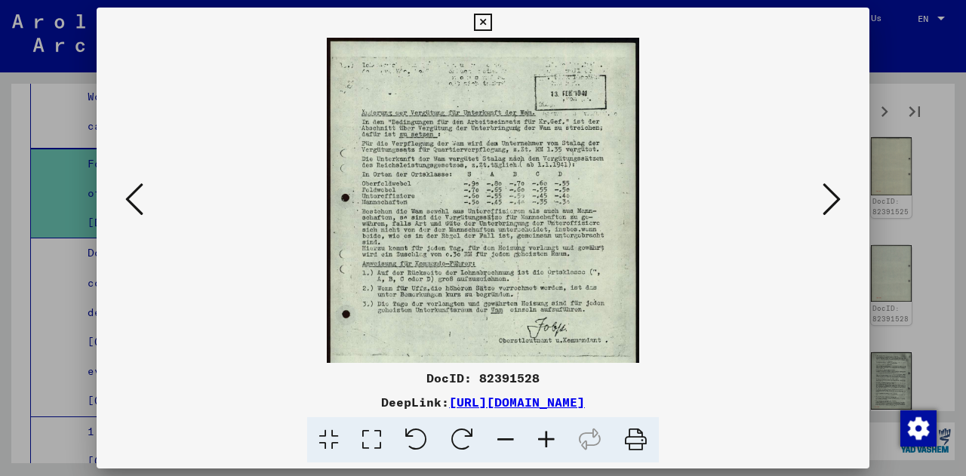
click at [556, 437] on icon at bounding box center [546, 441] width 41 height 46
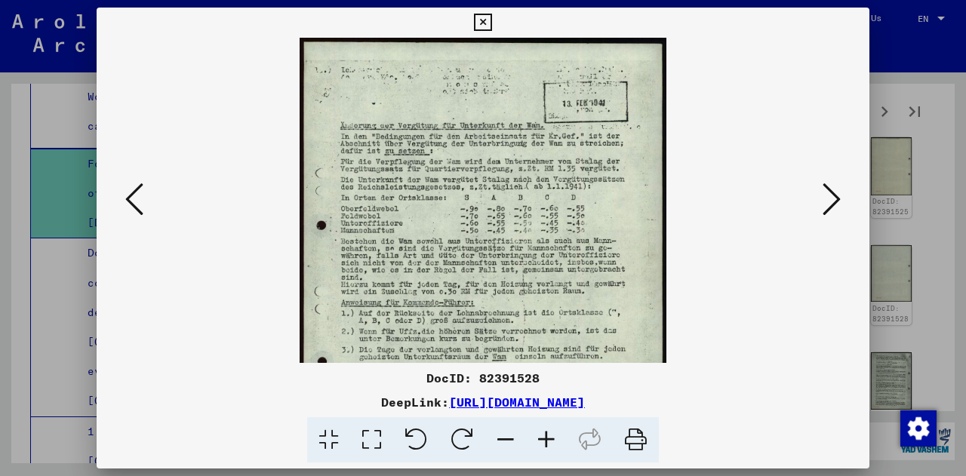
click at [556, 437] on icon at bounding box center [546, 441] width 41 height 46
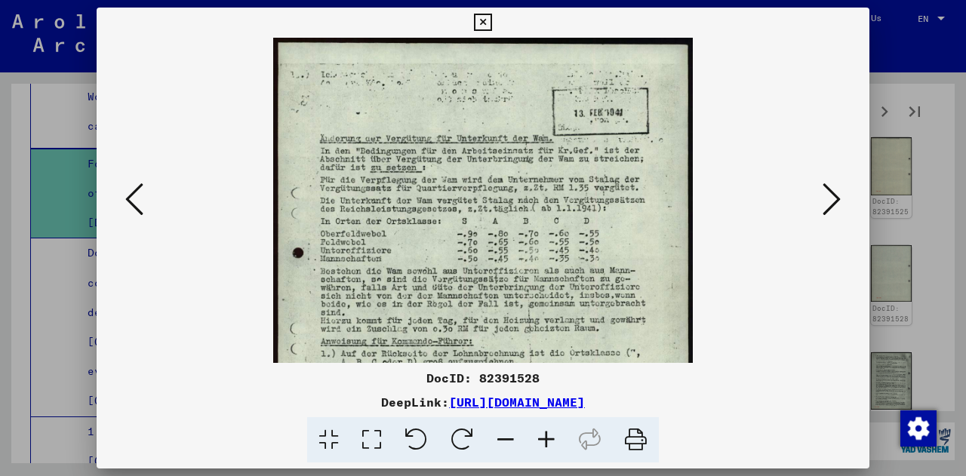
click at [557, 438] on icon at bounding box center [546, 441] width 41 height 46
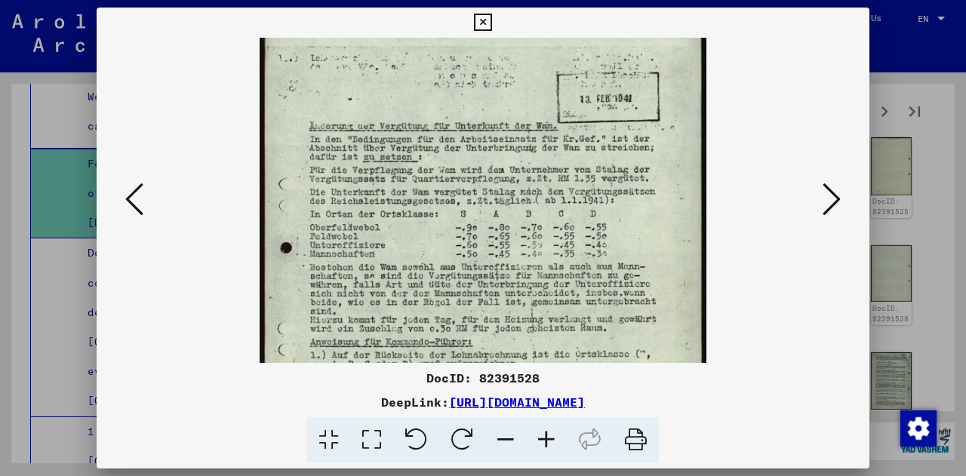
drag, startPoint x: 573, startPoint y: 301, endPoint x: 570, endPoint y: 282, distance: 19.9
click at [570, 282] on img at bounding box center [484, 332] width 448 height 627
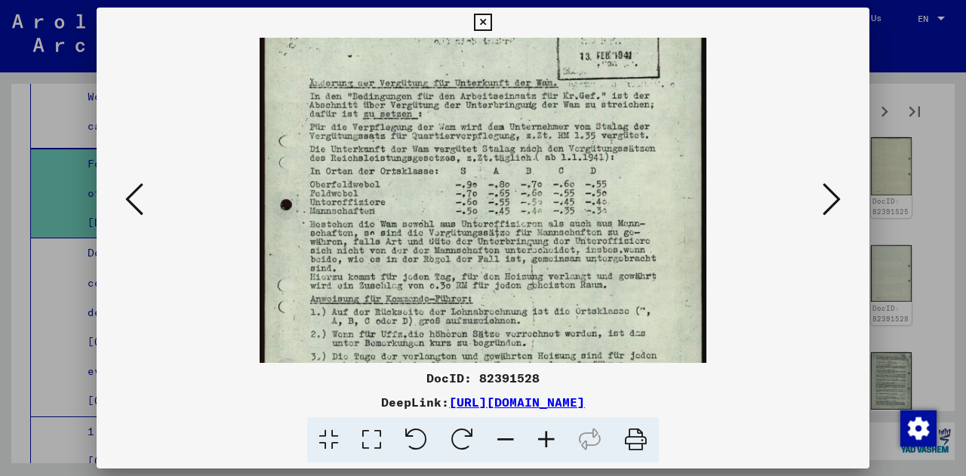
scroll to position [69, 0]
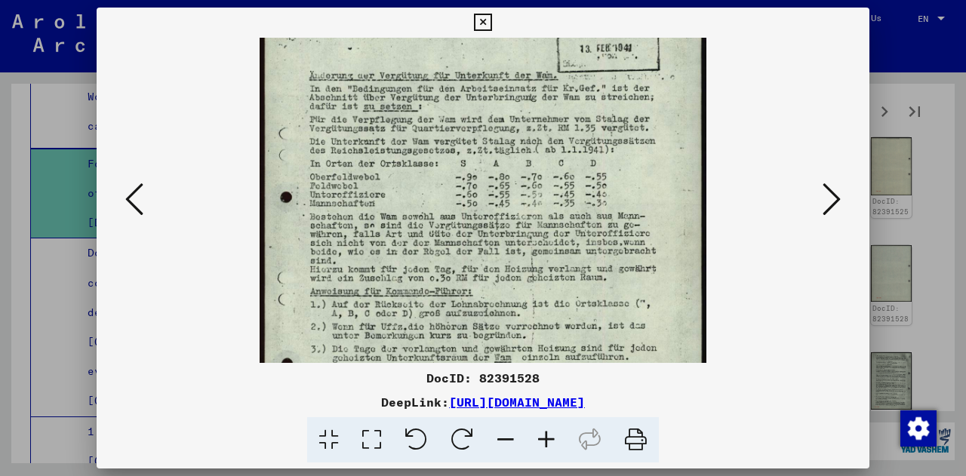
drag, startPoint x: 570, startPoint y: 282, endPoint x: 568, endPoint y: 236, distance: 45.4
click at [568, 236] on img at bounding box center [484, 281] width 448 height 627
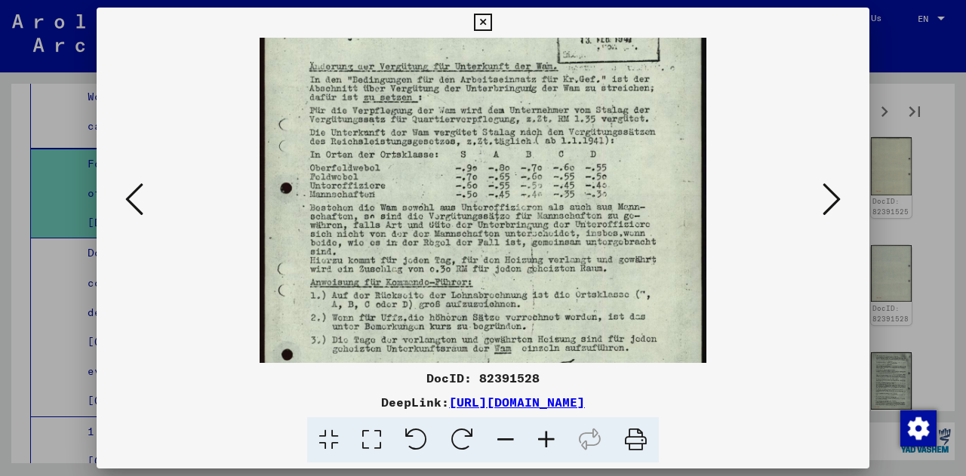
drag, startPoint x: 553, startPoint y: 304, endPoint x: 553, endPoint y: 295, distance: 8.3
click at [553, 295] on img at bounding box center [484, 272] width 448 height 627
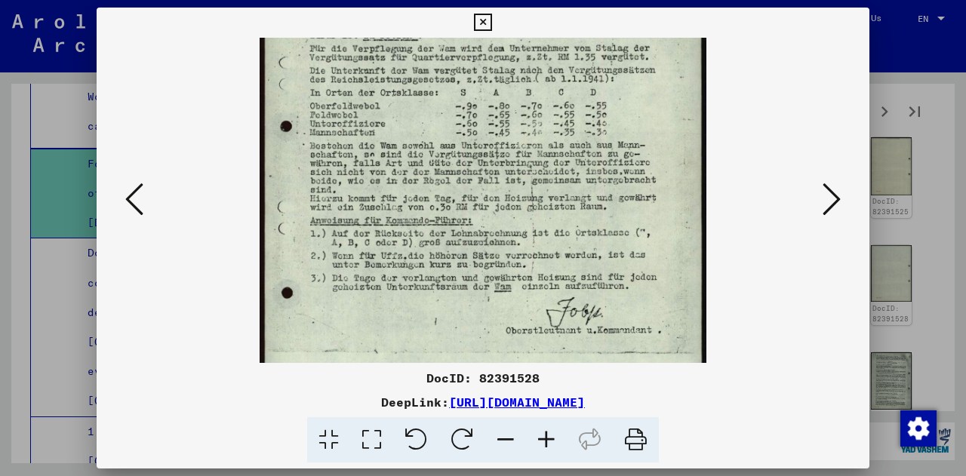
scroll to position [143, 0]
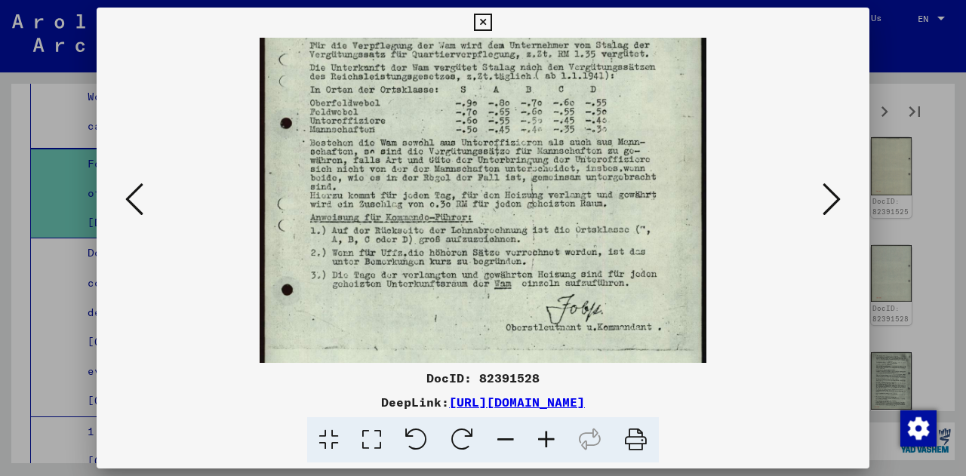
drag, startPoint x: 550, startPoint y: 316, endPoint x: 555, endPoint y: 253, distance: 62.9
click at [555, 253] on img at bounding box center [484, 207] width 448 height 627
click at [823, 196] on icon at bounding box center [832, 199] width 18 height 36
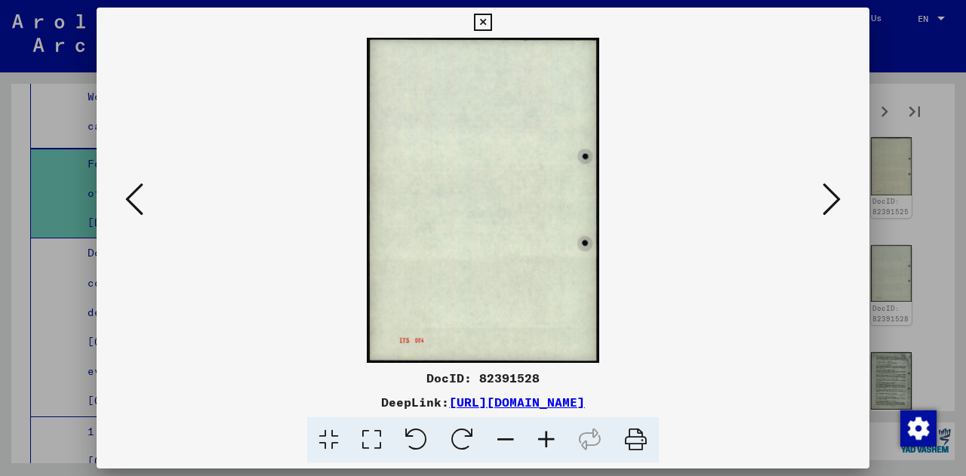
click at [816, 197] on viewer-one-image at bounding box center [483, 200] width 670 height 325
click at [820, 197] on button at bounding box center [831, 200] width 27 height 43
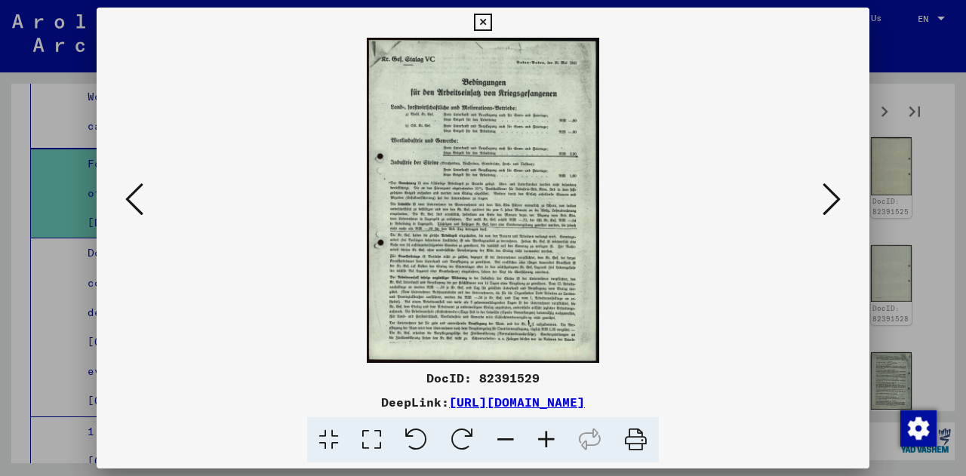
click at [548, 443] on icon at bounding box center [546, 441] width 41 height 46
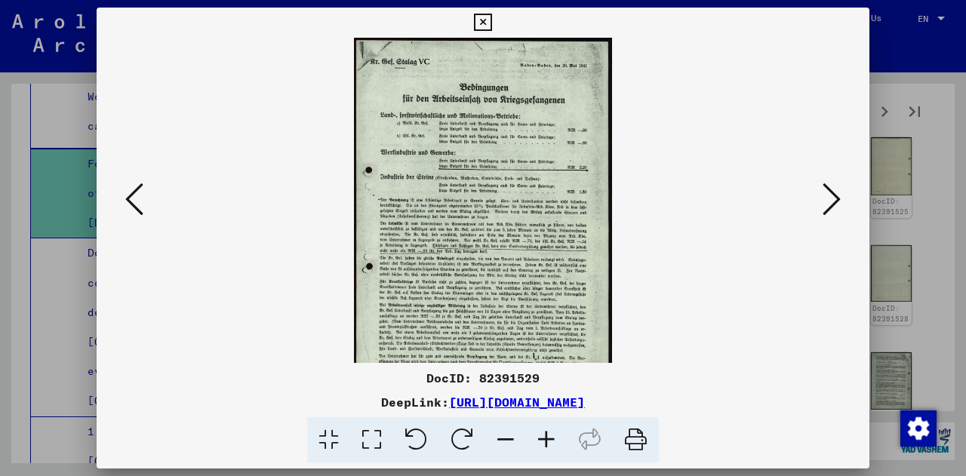
click at [547, 443] on icon at bounding box center [546, 441] width 41 height 46
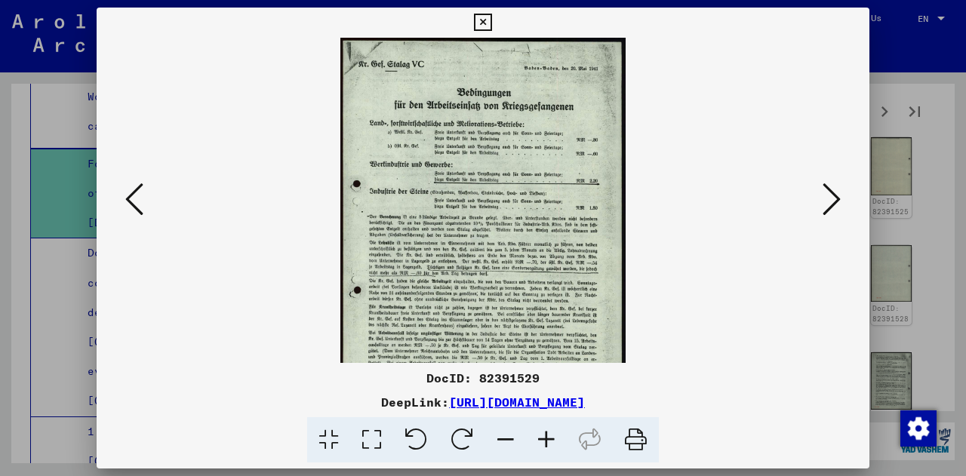
click at [547, 443] on icon at bounding box center [546, 441] width 41 height 46
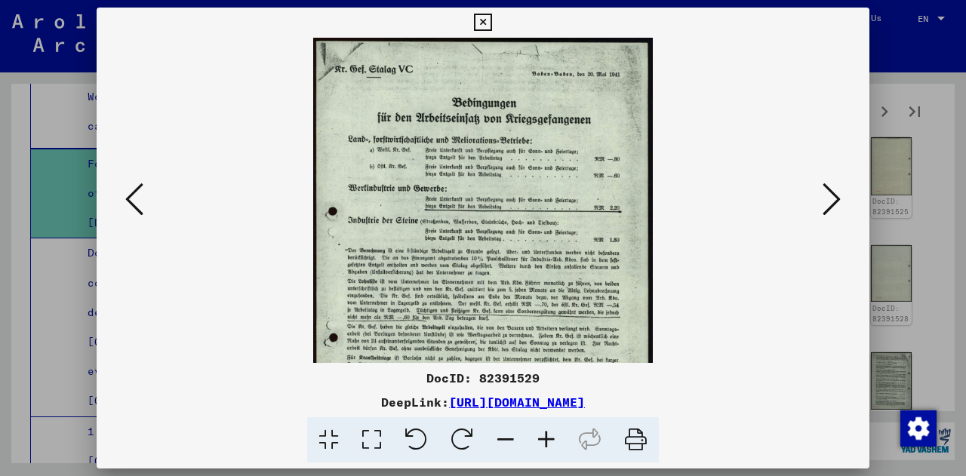
click at [547, 443] on icon at bounding box center [546, 441] width 41 height 46
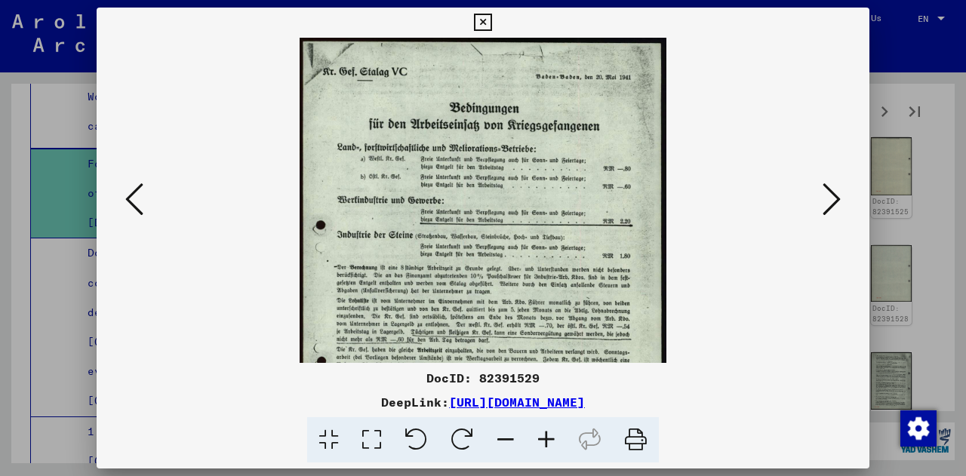
click at [547, 443] on icon at bounding box center [546, 441] width 41 height 46
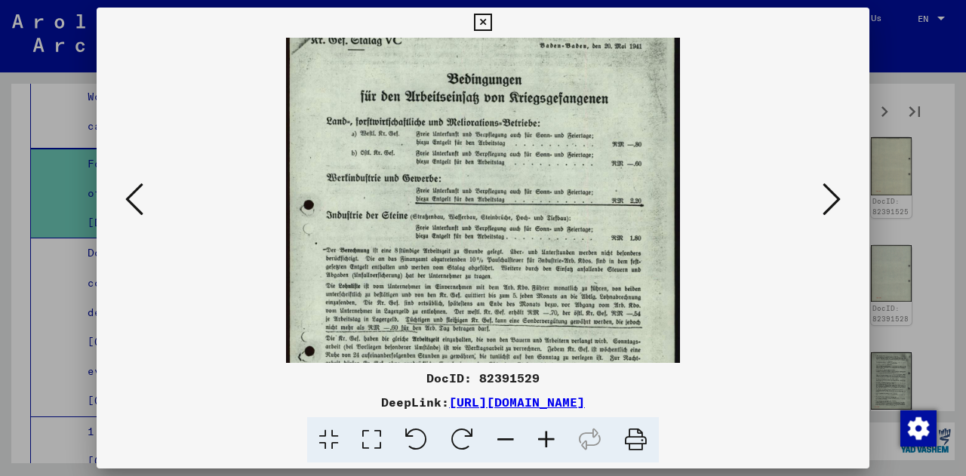
scroll to position [35, 0]
drag, startPoint x: 572, startPoint y: 285, endPoint x: 569, endPoint y: 250, distance: 34.9
click at [569, 250] on img at bounding box center [482, 279] width 393 height 552
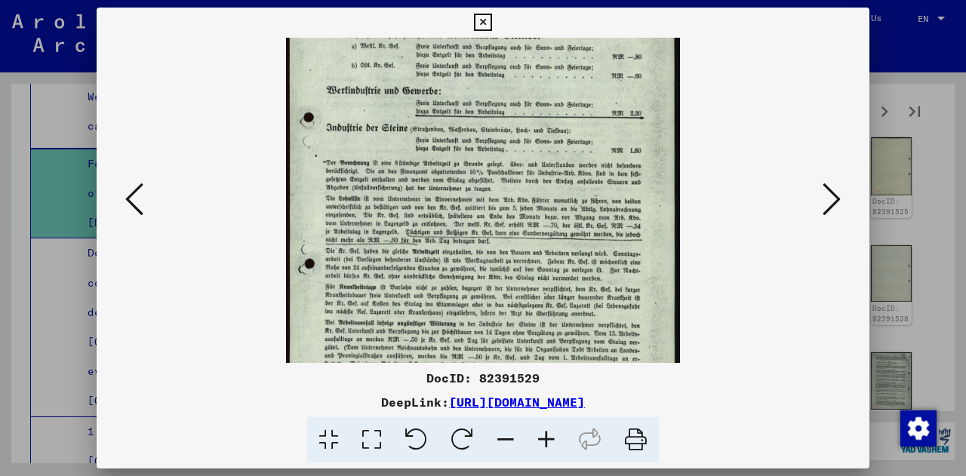
scroll to position [226, 0]
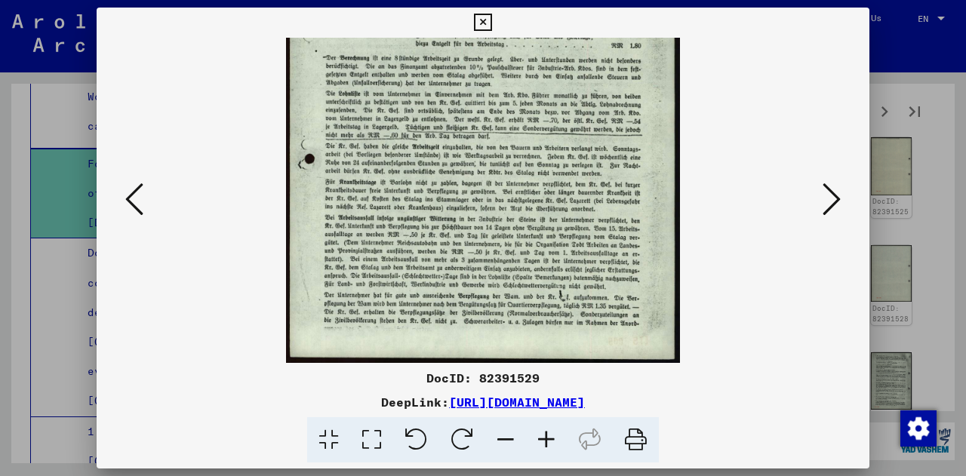
drag, startPoint x: 584, startPoint y: 288, endPoint x: 681, endPoint y: 120, distance: 194.5
click at [601, 79] on img at bounding box center [482, 87] width 393 height 552
drag, startPoint x: 809, startPoint y: 180, endPoint x: 818, endPoint y: 182, distance: 8.4
click at [810, 180] on div at bounding box center [483, 200] width 670 height 325
click at [828, 196] on icon at bounding box center [832, 199] width 18 height 36
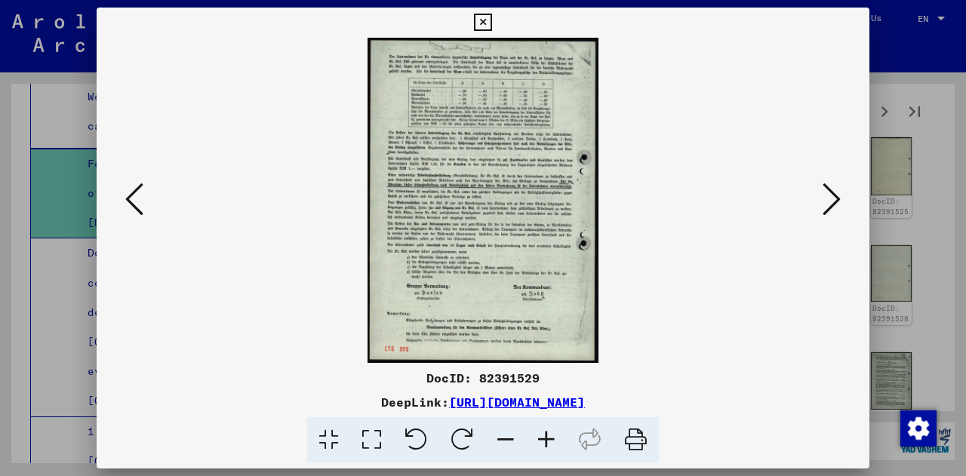
scroll to position [0, 0]
click at [815, 201] on viewer-one-image at bounding box center [483, 200] width 670 height 325
drag, startPoint x: 826, startPoint y: 202, endPoint x: 840, endPoint y: 201, distance: 14.4
click at [829, 202] on icon at bounding box center [832, 199] width 18 height 36
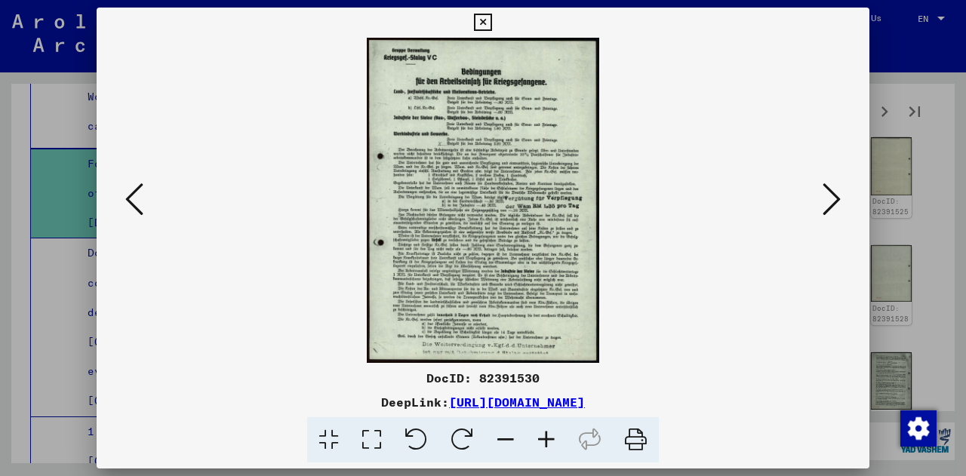
click at [832, 203] on icon at bounding box center [832, 199] width 18 height 36
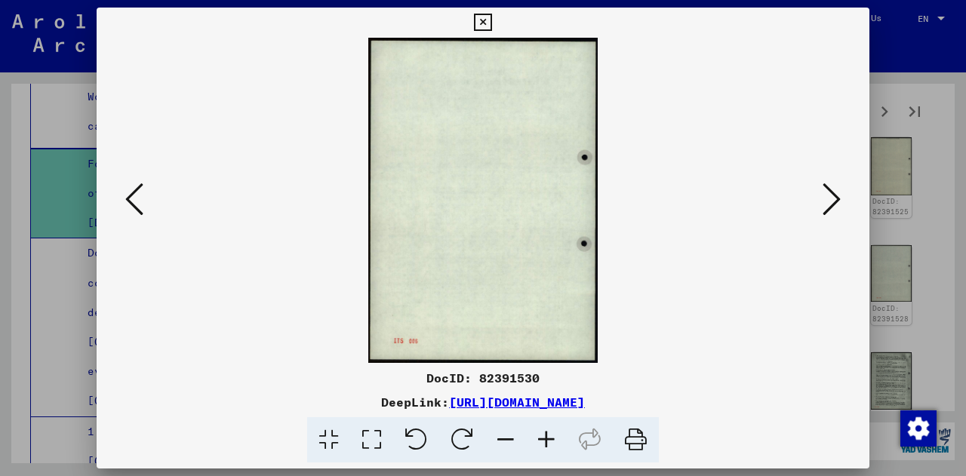
click at [832, 203] on icon at bounding box center [832, 199] width 18 height 36
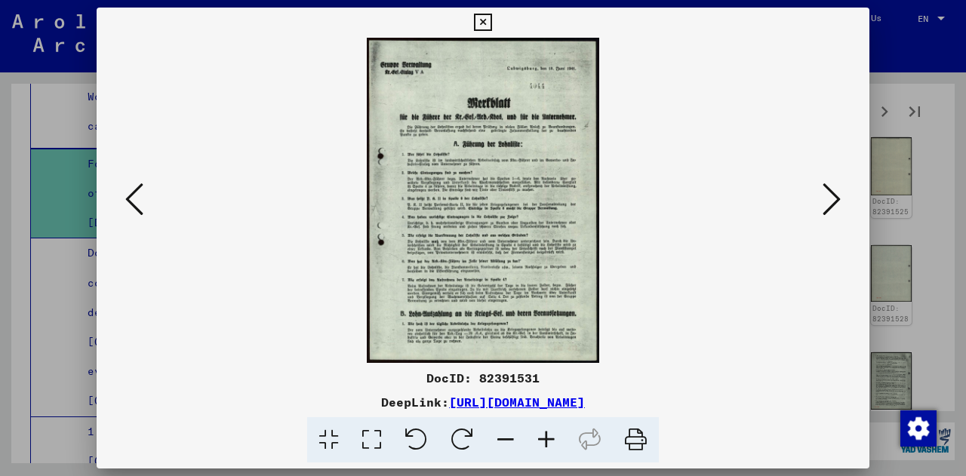
click at [830, 203] on icon at bounding box center [832, 199] width 18 height 36
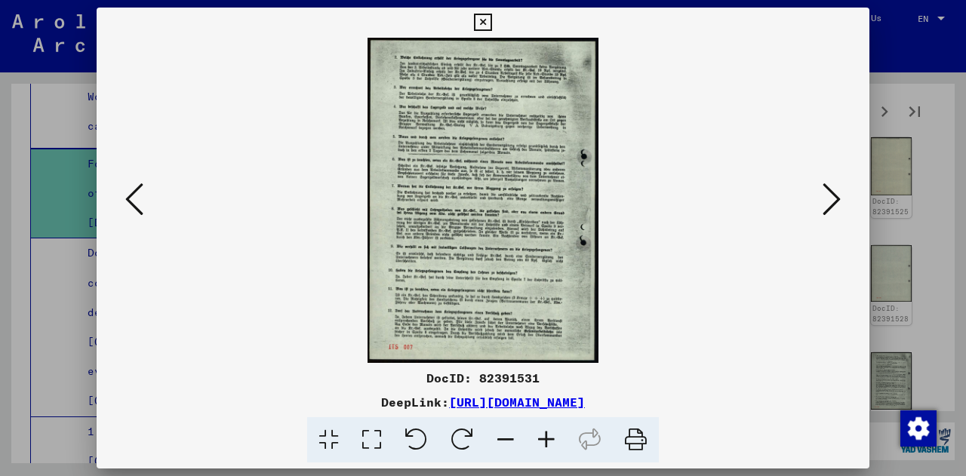
click at [830, 203] on icon at bounding box center [832, 199] width 18 height 36
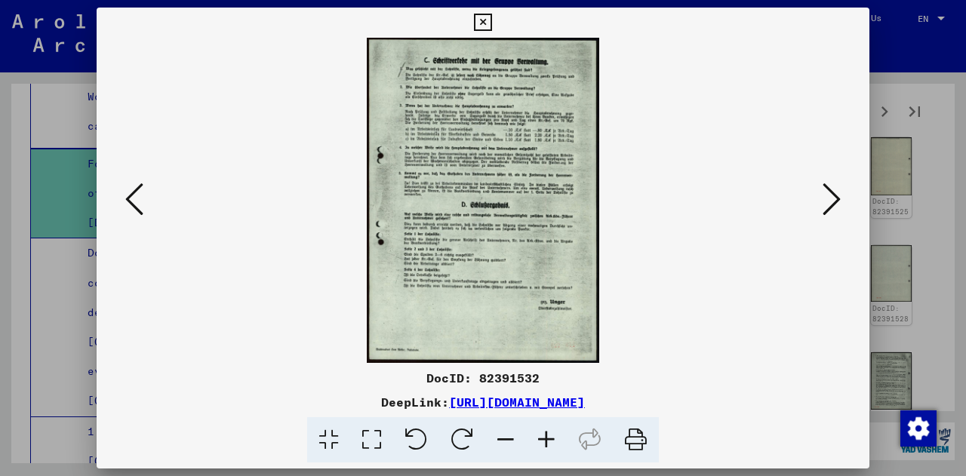
click at [830, 203] on icon at bounding box center [832, 199] width 18 height 36
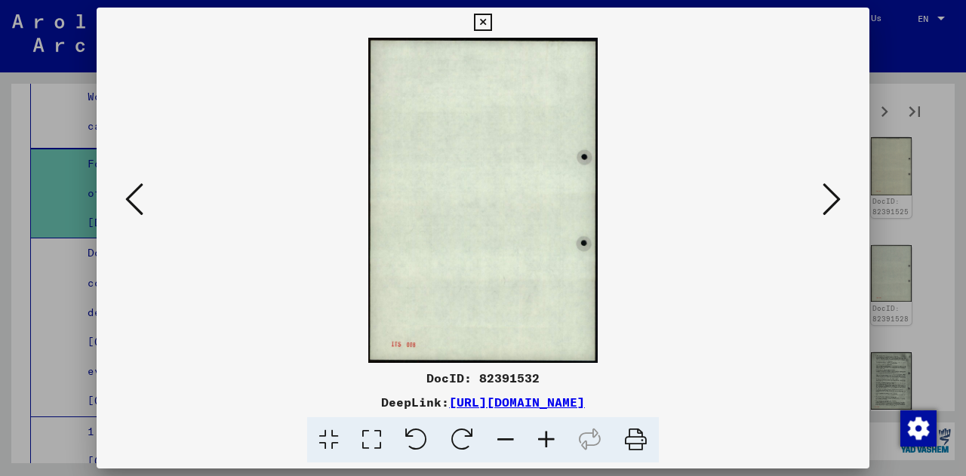
click at [830, 203] on icon at bounding box center [832, 199] width 18 height 36
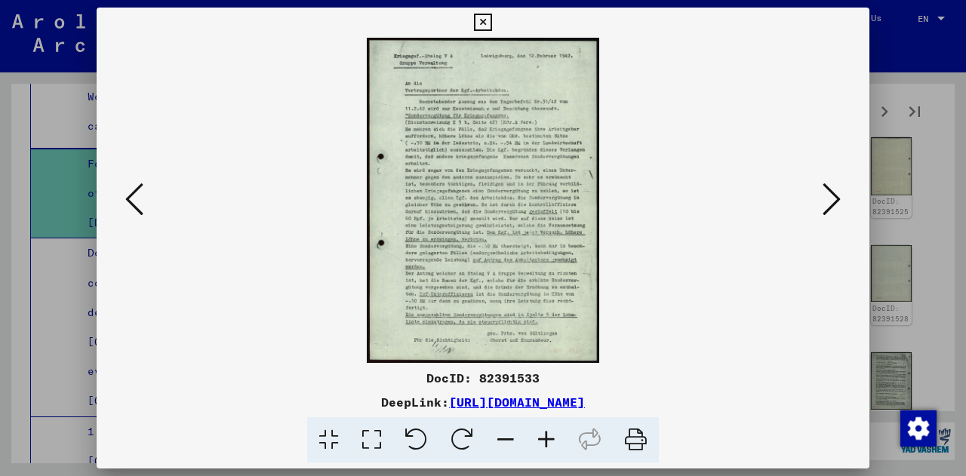
click at [550, 435] on icon at bounding box center [546, 441] width 41 height 46
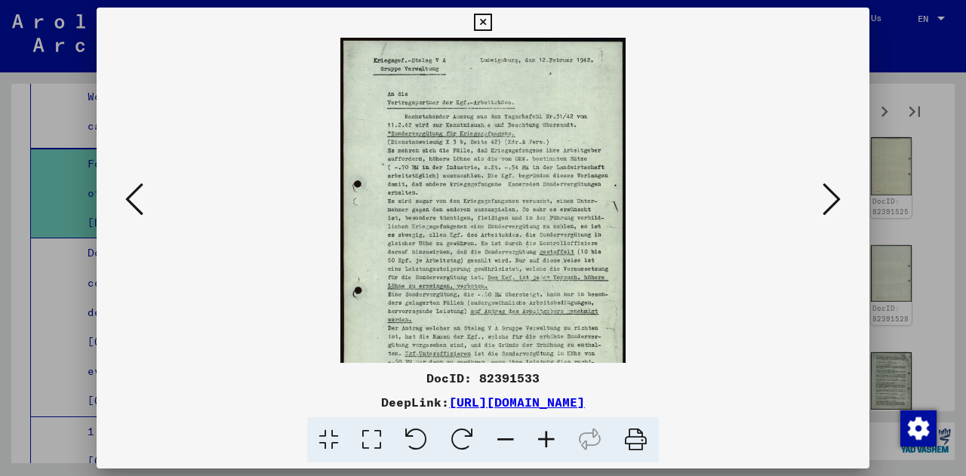
click at [550, 435] on icon at bounding box center [546, 441] width 41 height 46
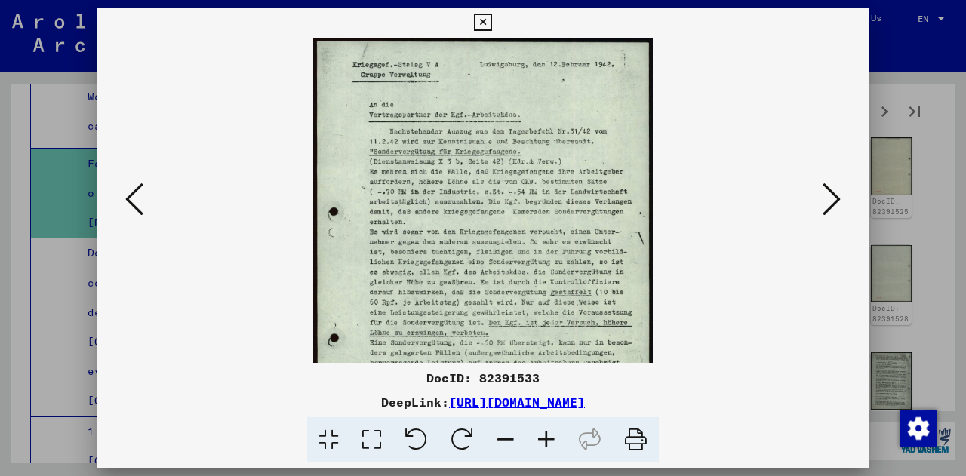
click at [550, 435] on icon at bounding box center [546, 441] width 41 height 46
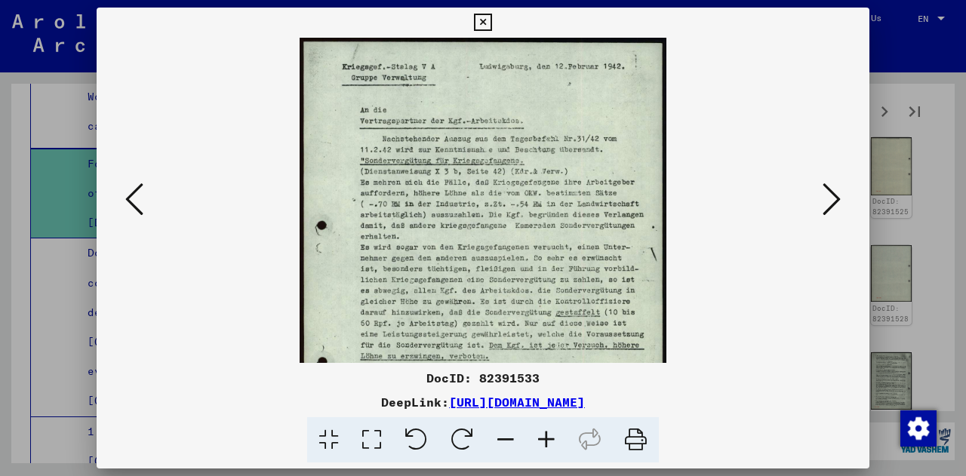
click at [550, 435] on icon at bounding box center [546, 441] width 41 height 46
click at [551, 435] on icon at bounding box center [546, 441] width 41 height 46
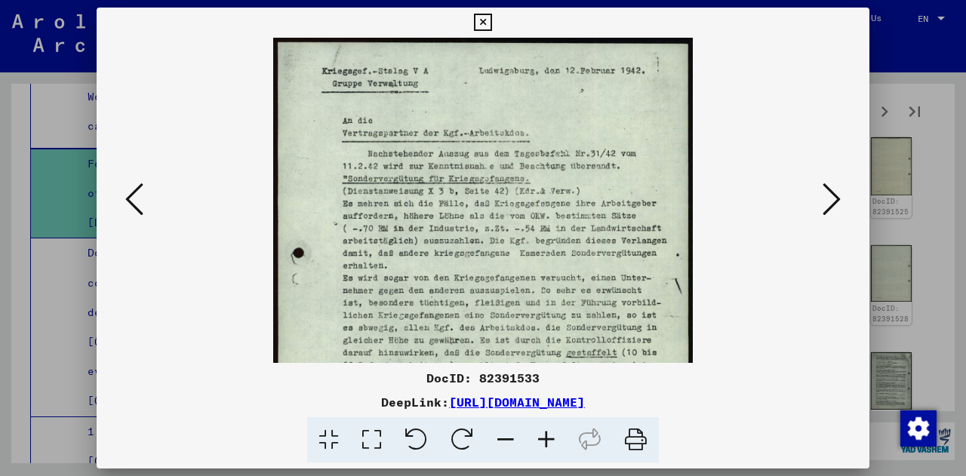
click at [863, 190] on div at bounding box center [483, 200] width 773 height 325
click at [876, 186] on div at bounding box center [483, 238] width 966 height 476
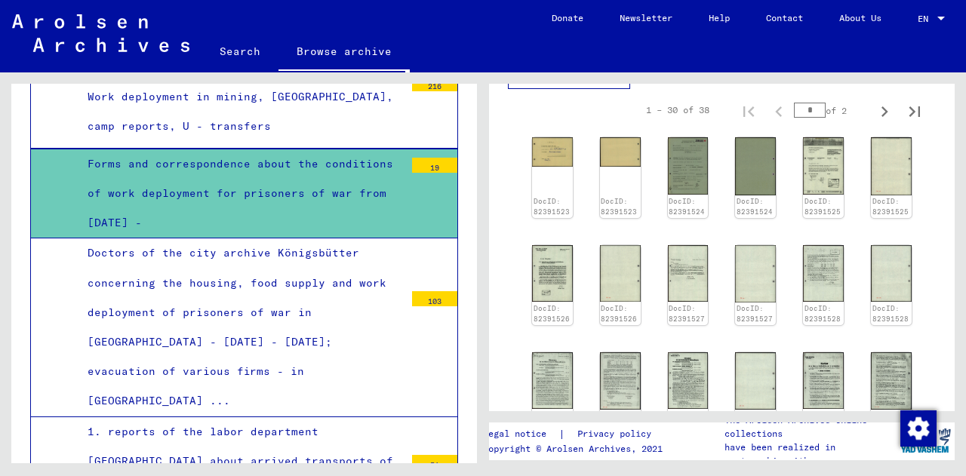
scroll to position [883, 0]
